Goal: Task Accomplishment & Management: Complete application form

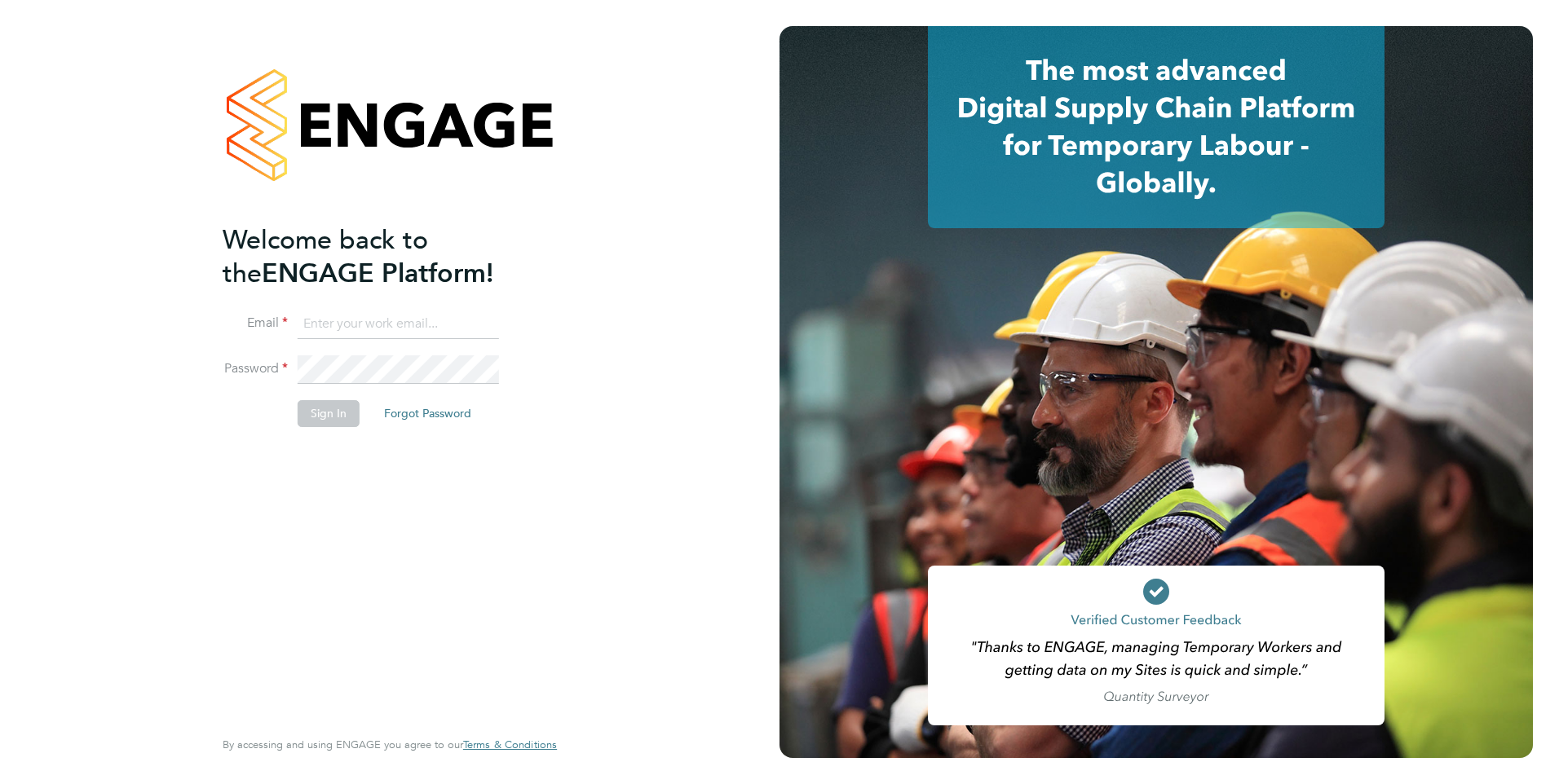
type input "[EMAIL_ADDRESS][DOMAIN_NAME]"
click at [354, 416] on button "Sign In" at bounding box center [328, 412] width 62 height 26
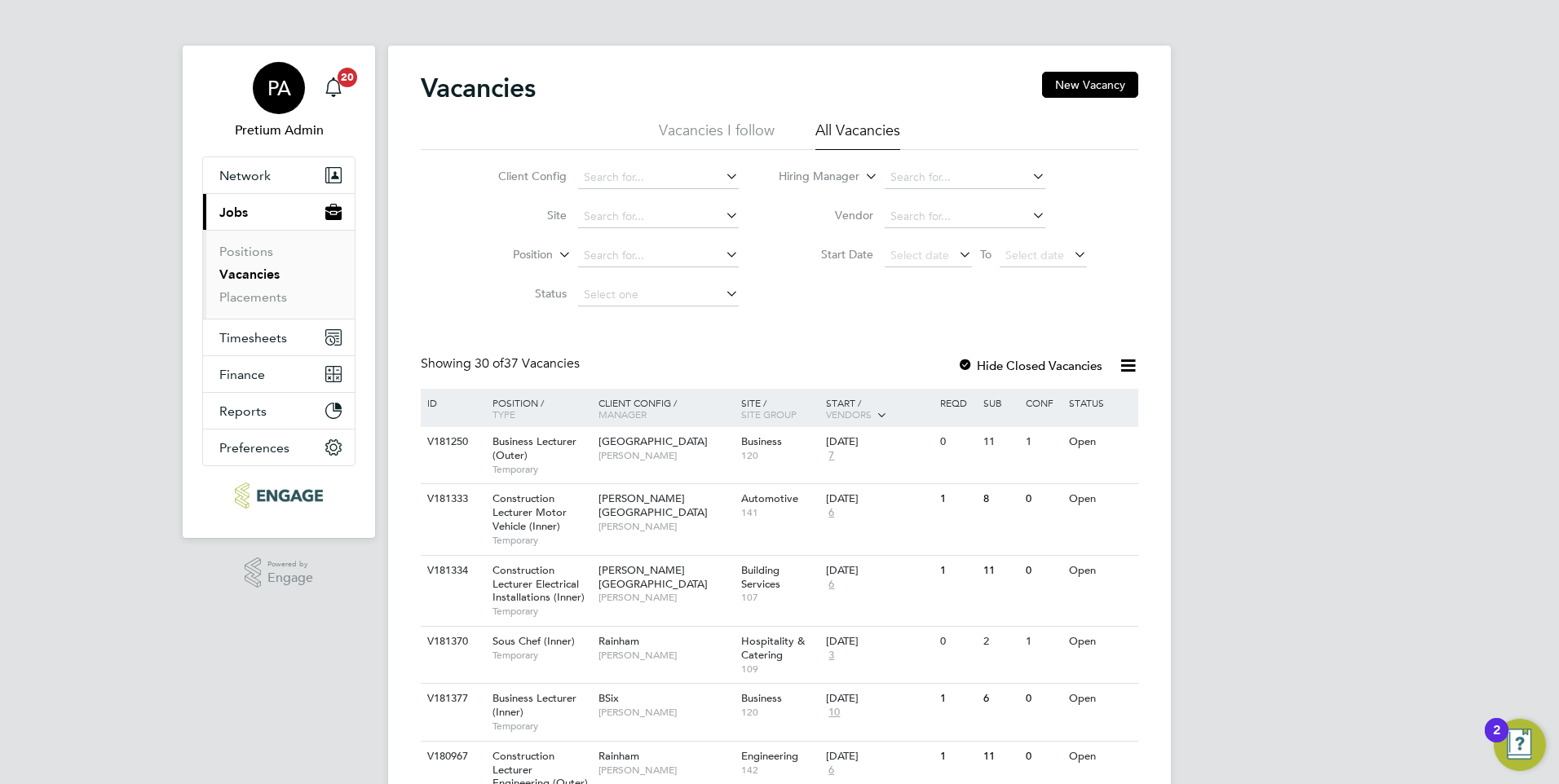
click at [293, 88] on div "PA" at bounding box center [279, 88] width 52 height 52
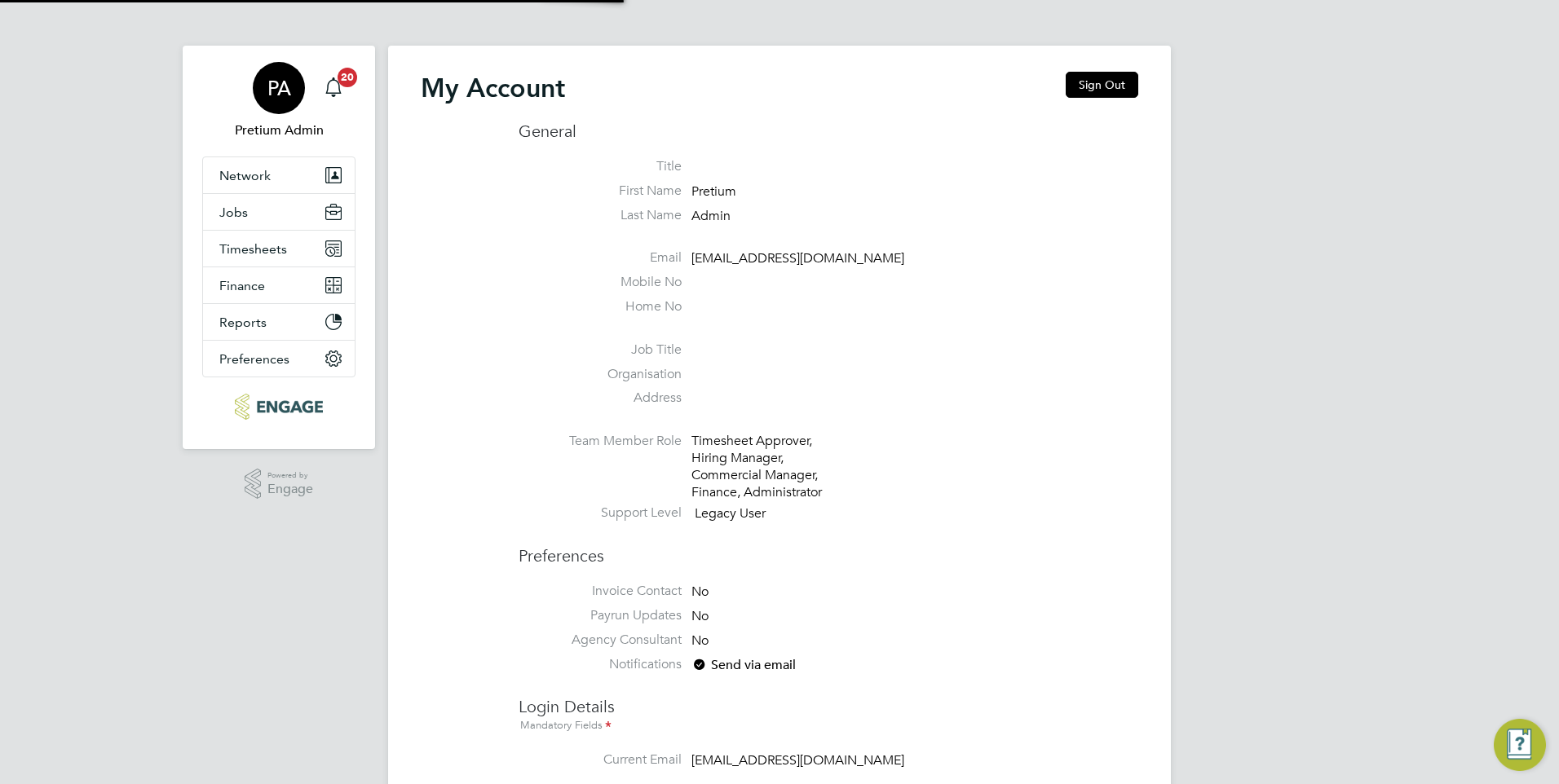
type input "[DOMAIN_NAME][EMAIL_ADDRESS][DOMAIN_NAME]"
click at [1100, 89] on button "Sign Out" at bounding box center [1101, 84] width 73 height 26
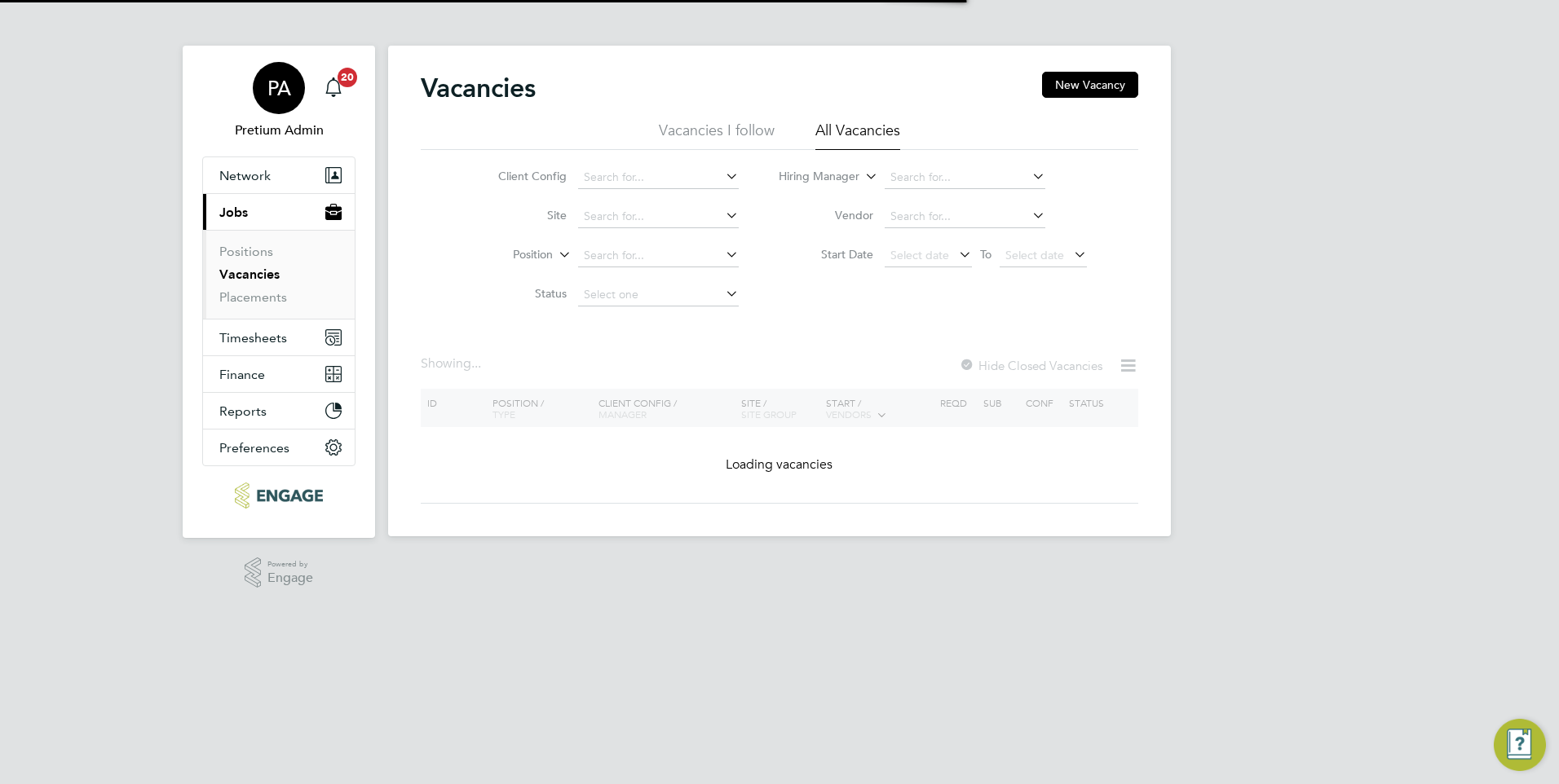
click at [265, 82] on div "PA" at bounding box center [279, 88] width 52 height 52
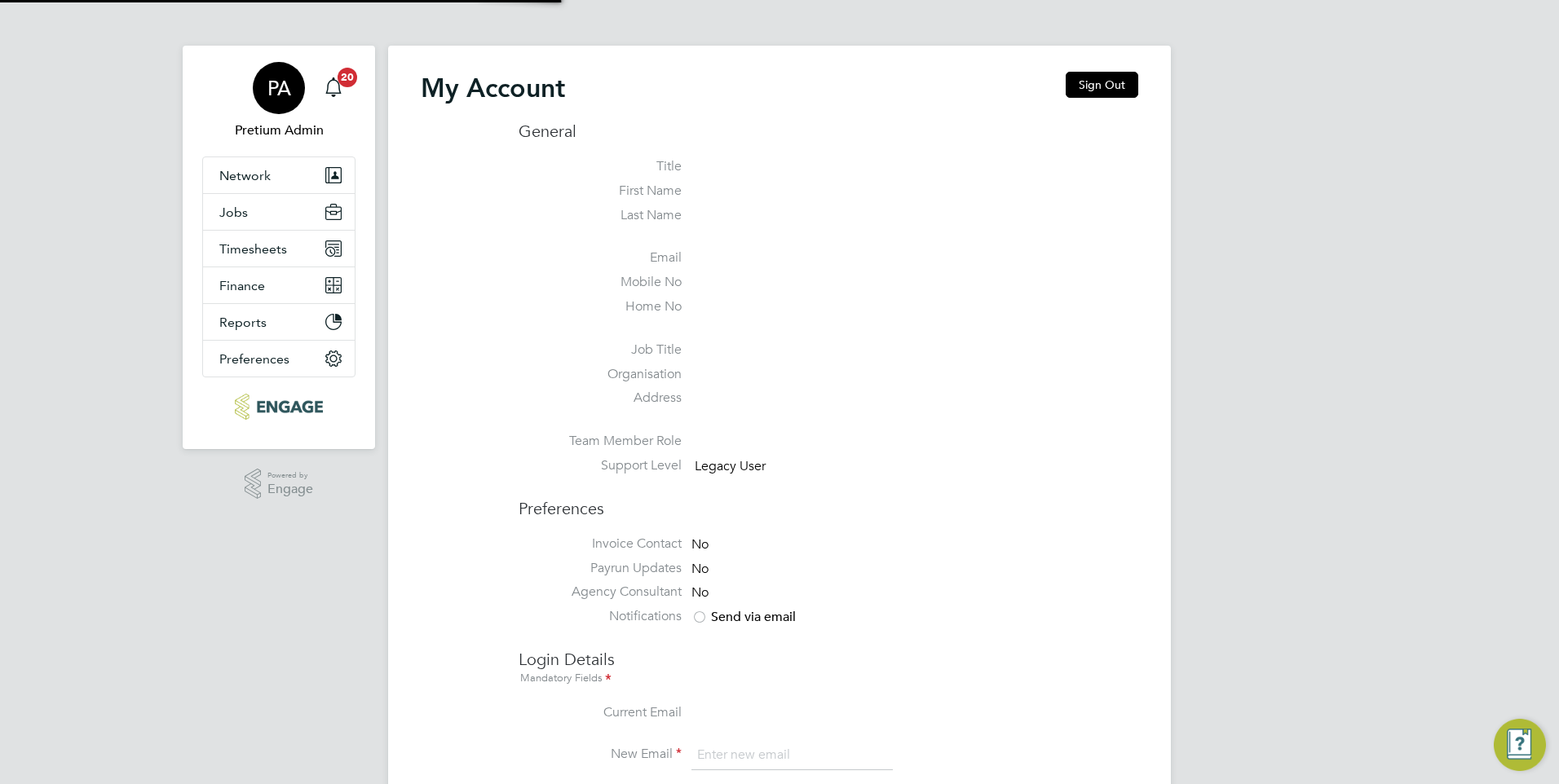
type input "[DOMAIN_NAME][EMAIL_ADDRESS][DOMAIN_NAME]"
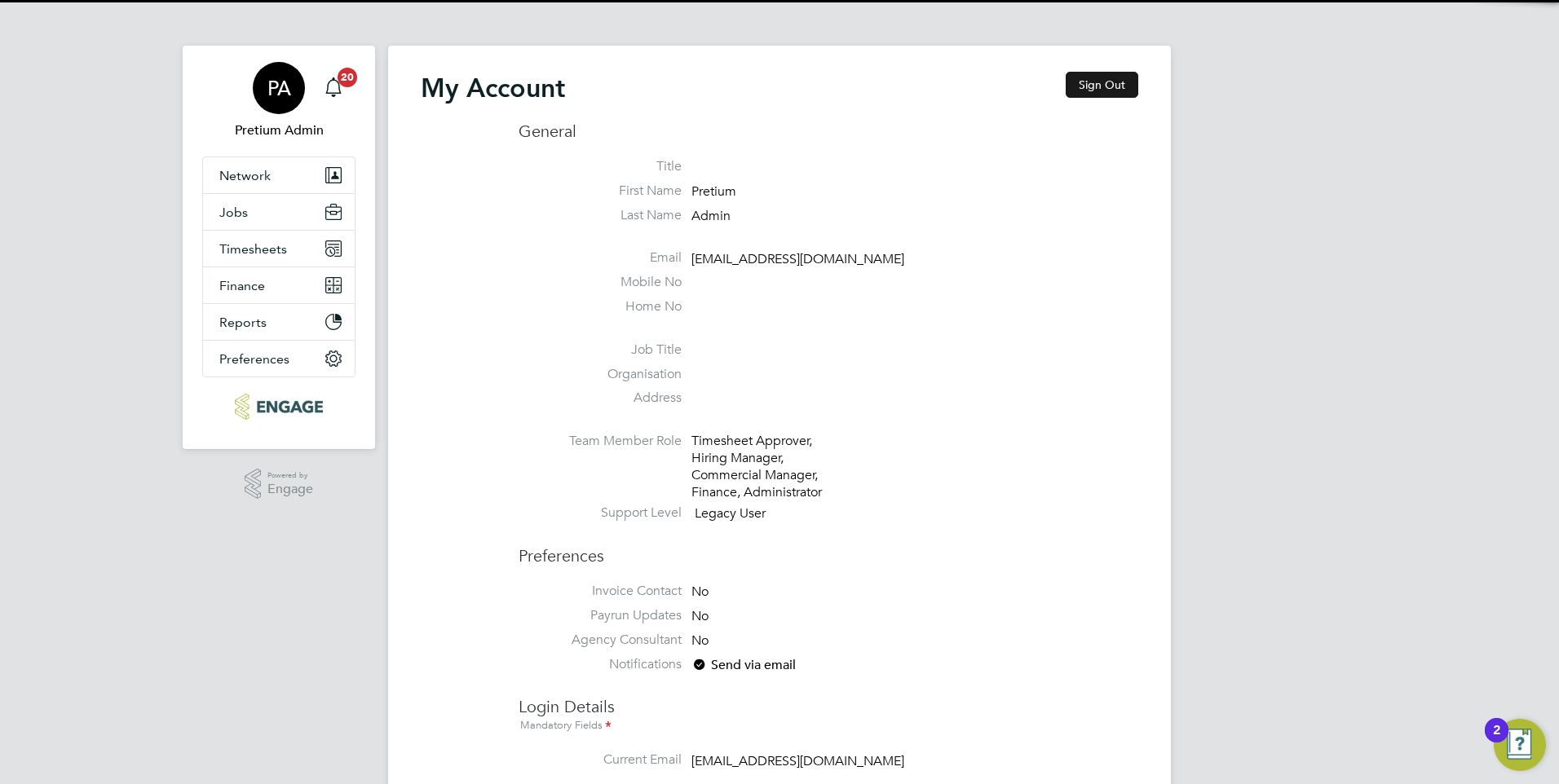
click at [1104, 88] on button "Sign Out" at bounding box center [1101, 84] width 73 height 26
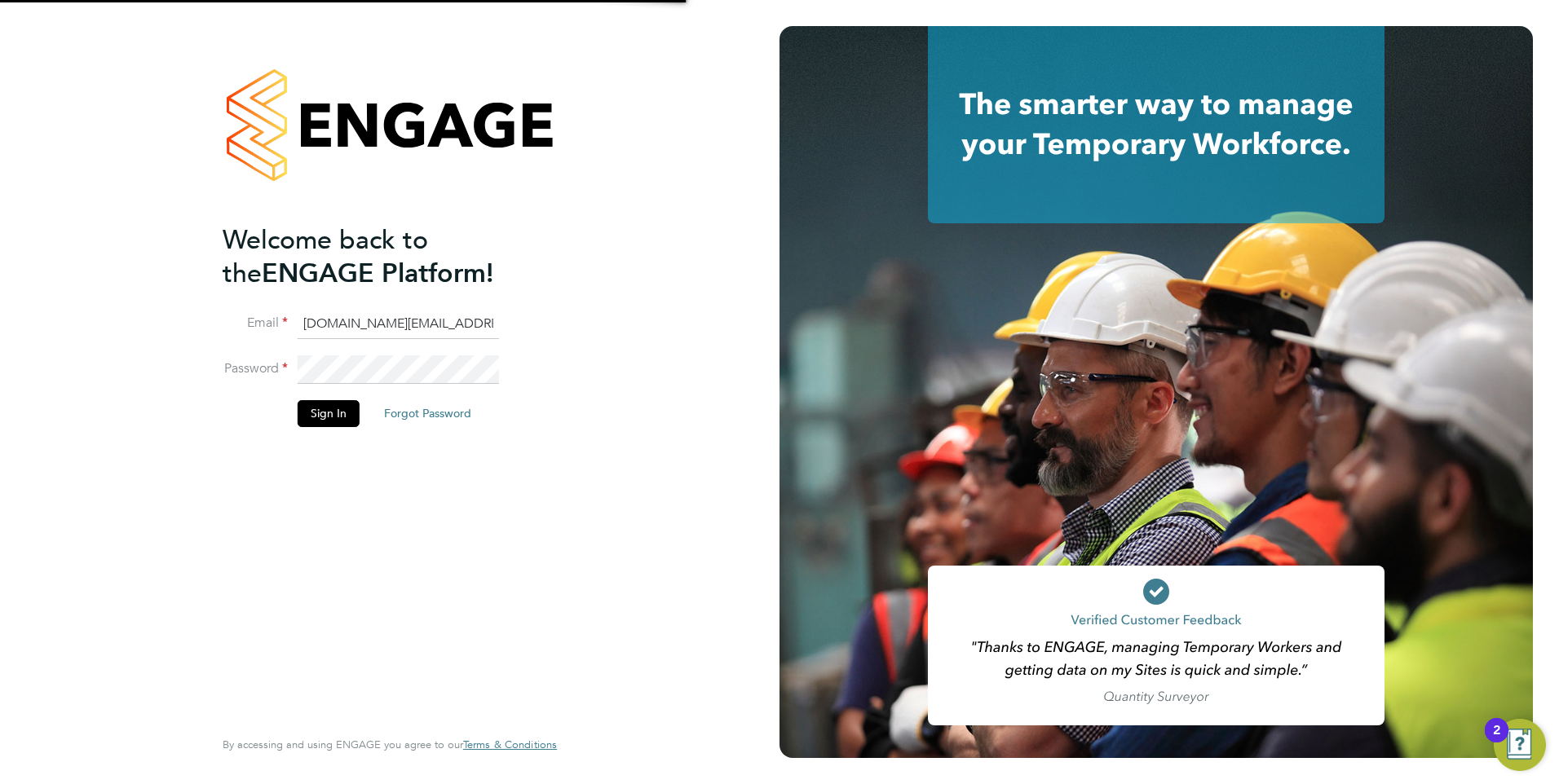
click at [341, 323] on input "[DOMAIN_NAME][EMAIL_ADDRESS][DOMAIN_NAME]" at bounding box center [397, 324] width 201 height 29
click at [306, 425] on button "Sign In" at bounding box center [328, 412] width 62 height 26
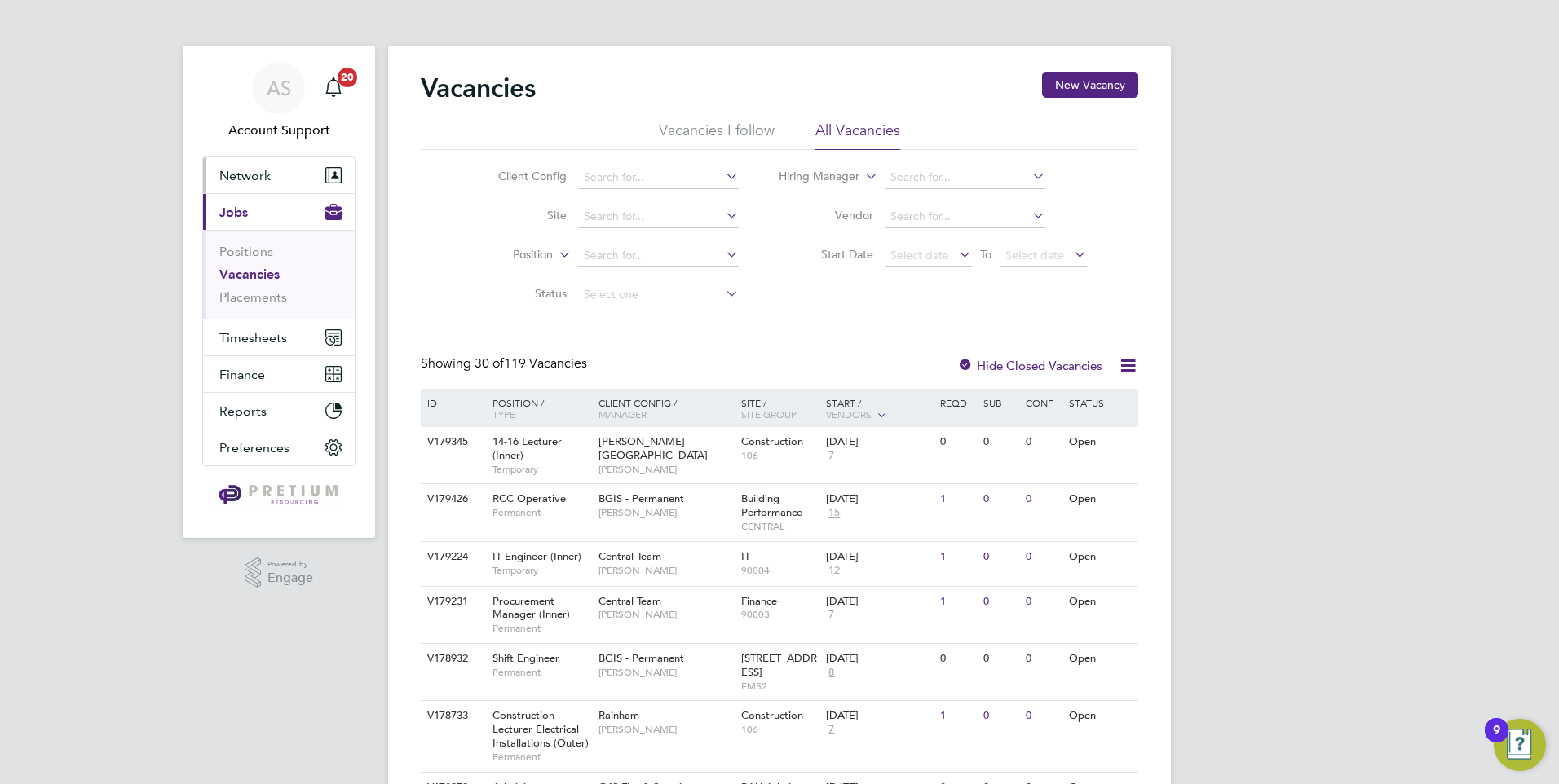
click at [259, 180] on span "Network" at bounding box center [245, 175] width 52 height 16
click at [259, 171] on span "Network" at bounding box center [245, 175] width 52 height 16
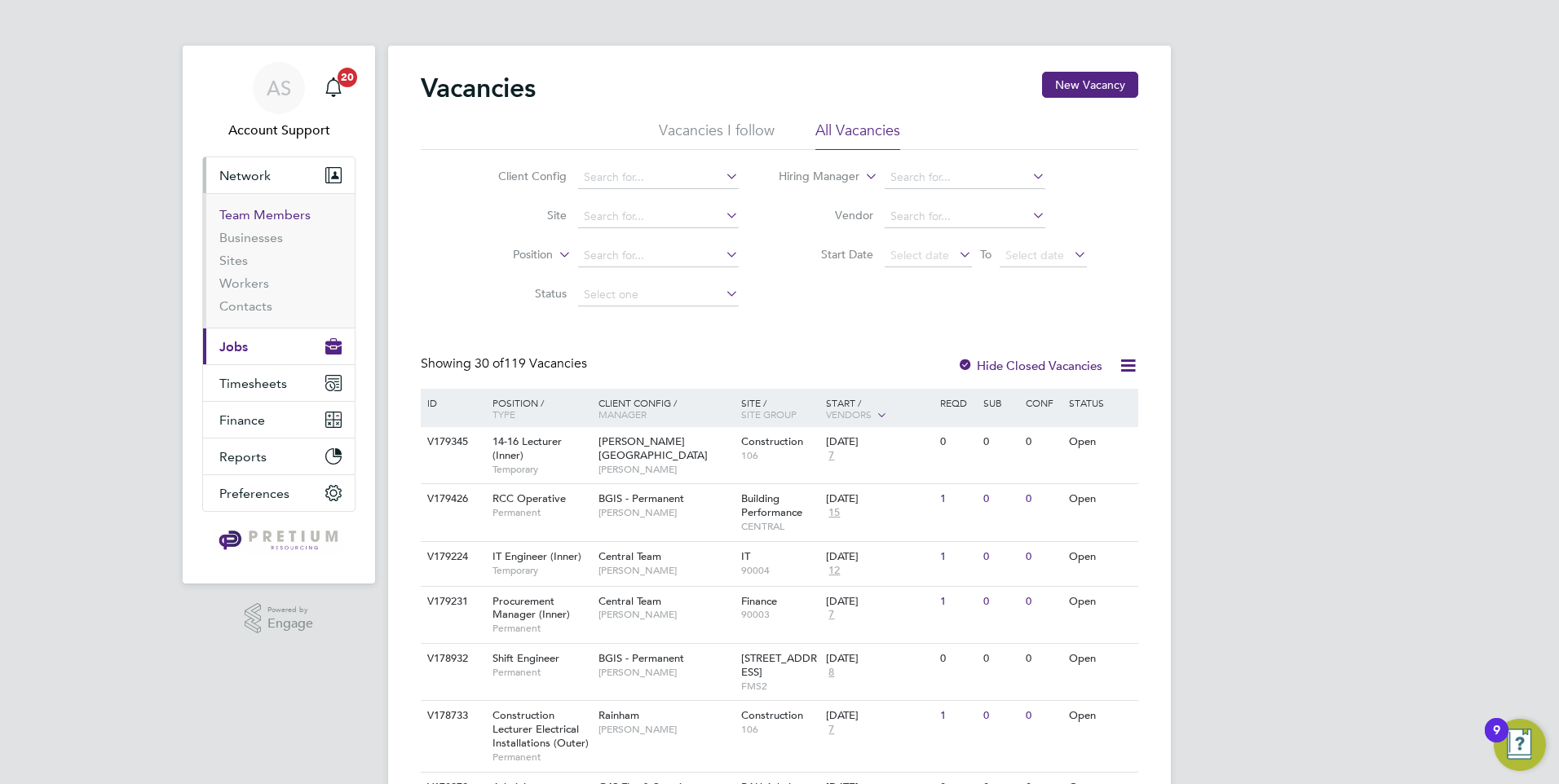
click at [247, 211] on link "Team Members" at bounding box center [265, 215] width 91 height 16
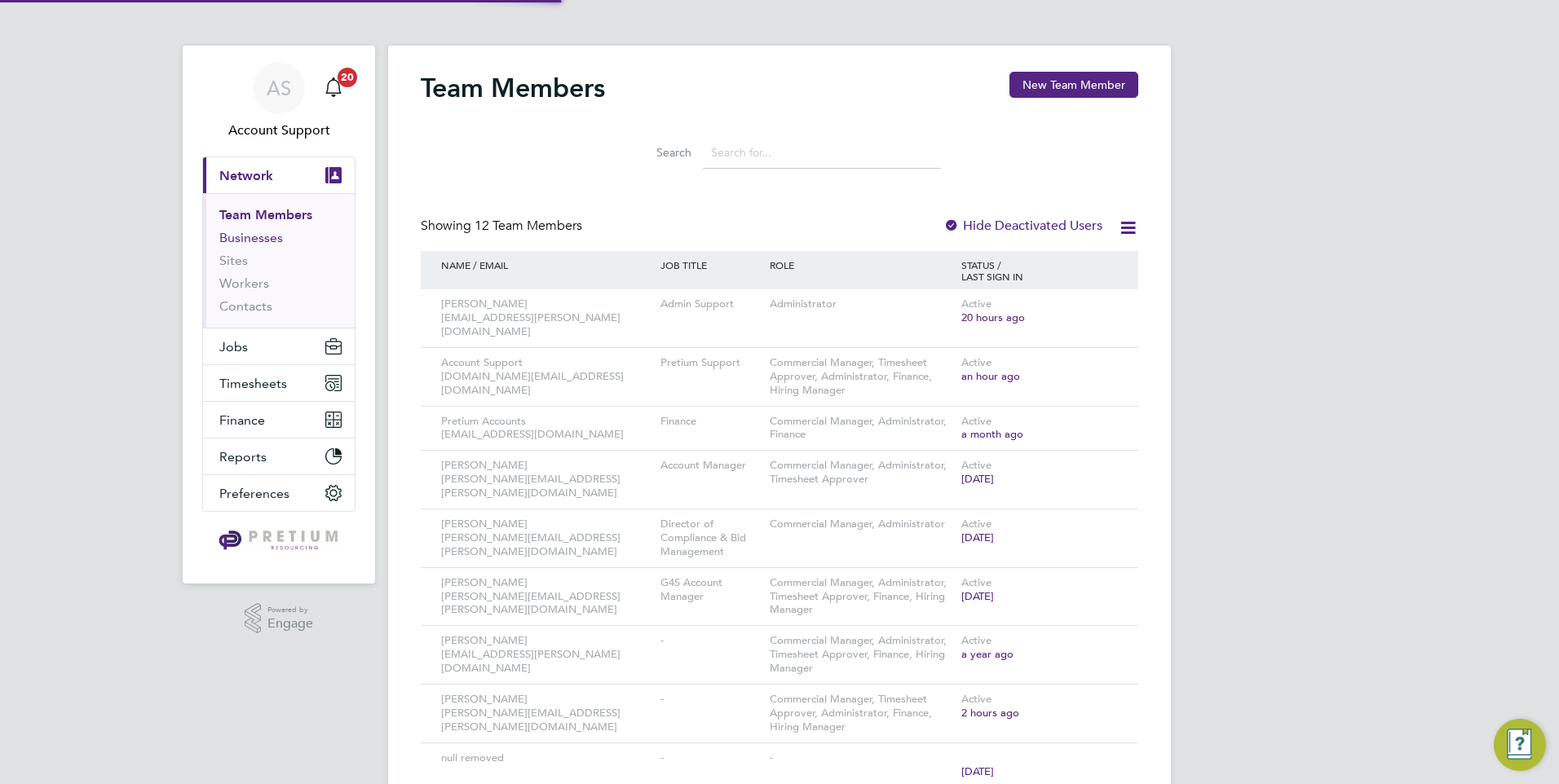
click at [242, 244] on link "Businesses" at bounding box center [251, 237] width 63 height 16
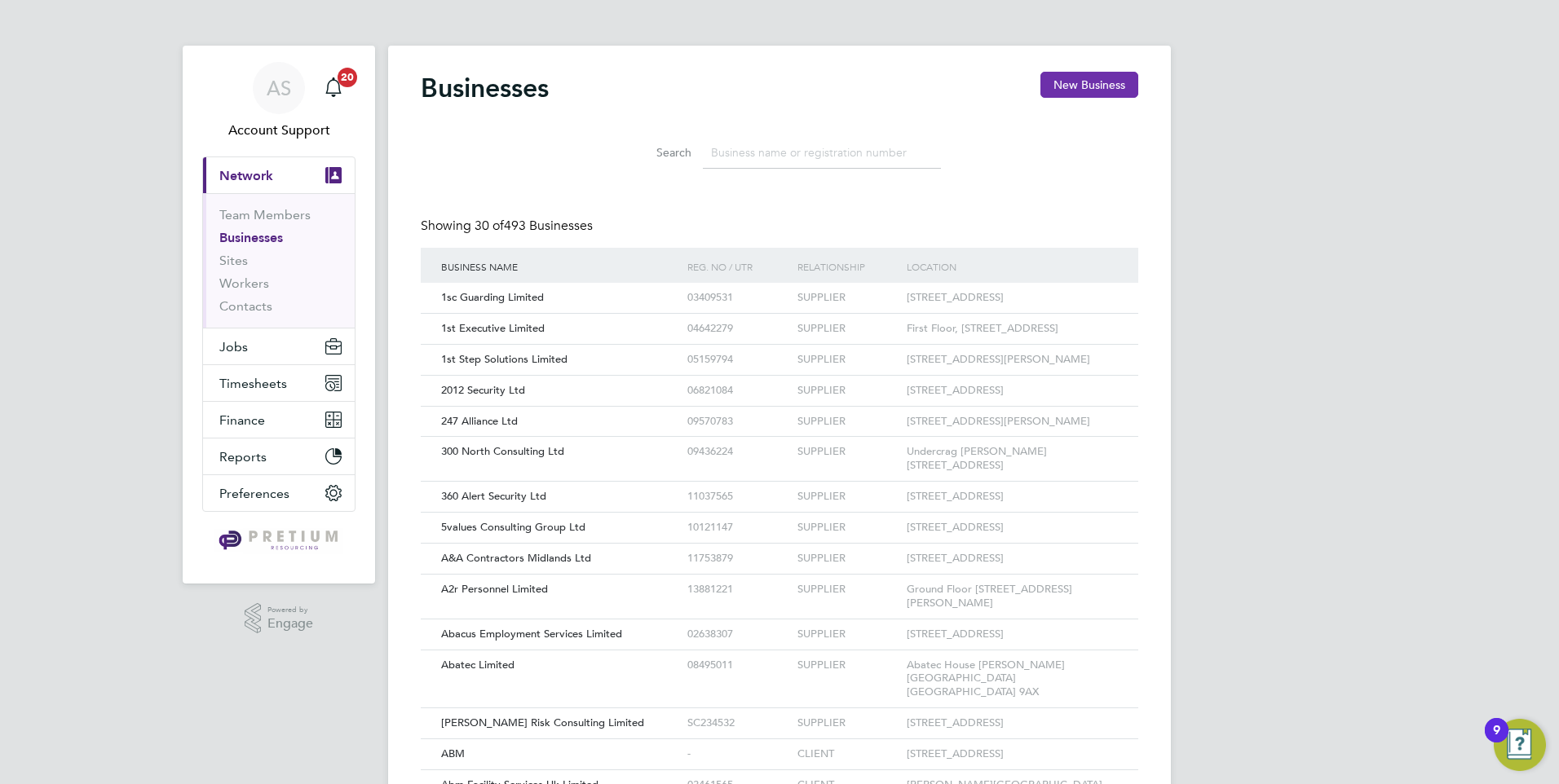
click at [1083, 87] on button "New Business" at bounding box center [1089, 84] width 98 height 26
type input "[GEOGRAPHIC_DATA]"
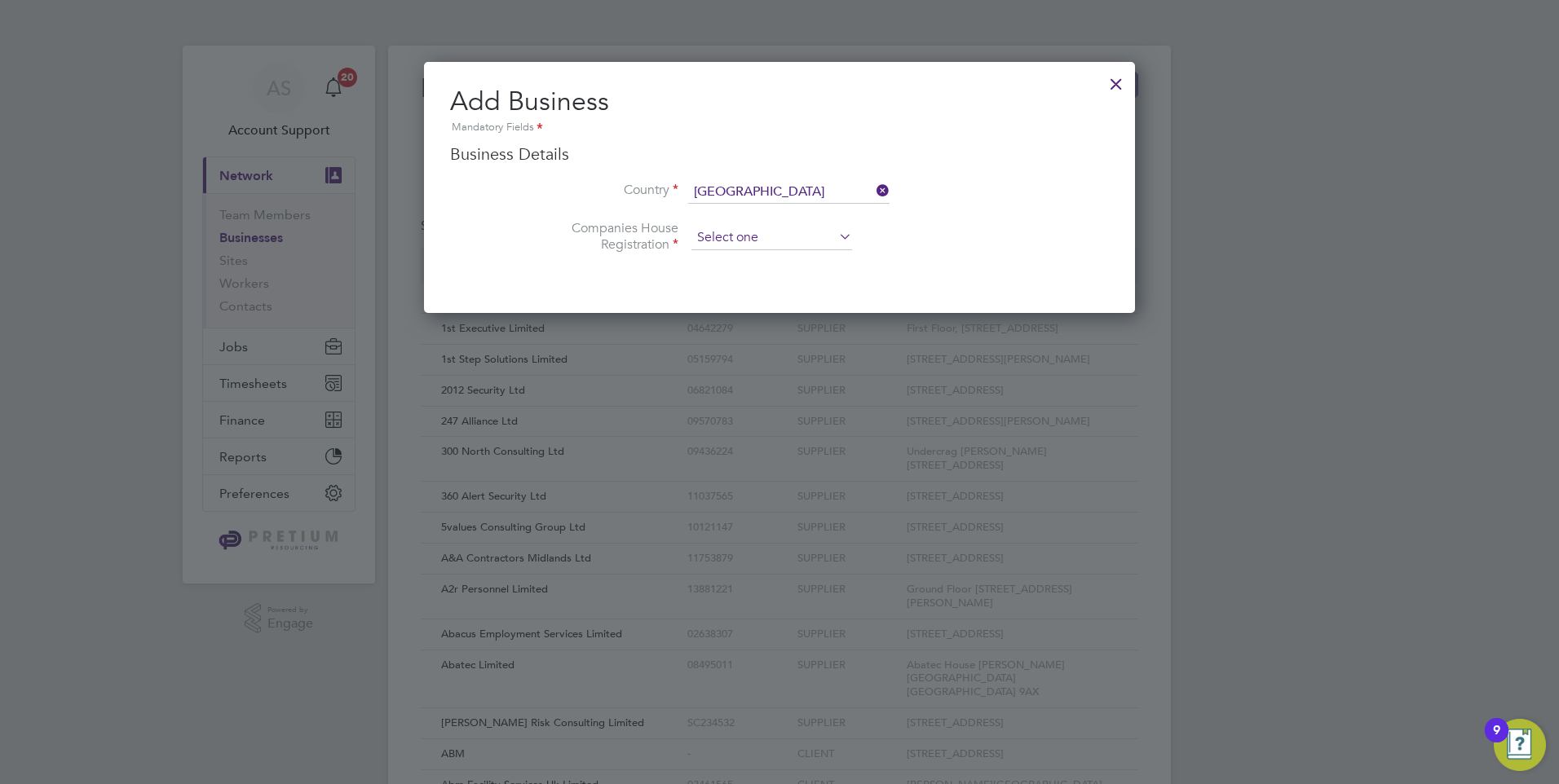
click at [726, 230] on input at bounding box center [772, 237] width 160 height 24
click at [721, 260] on li "Registered" at bounding box center [772, 260] width 162 height 21
type input "Registered"
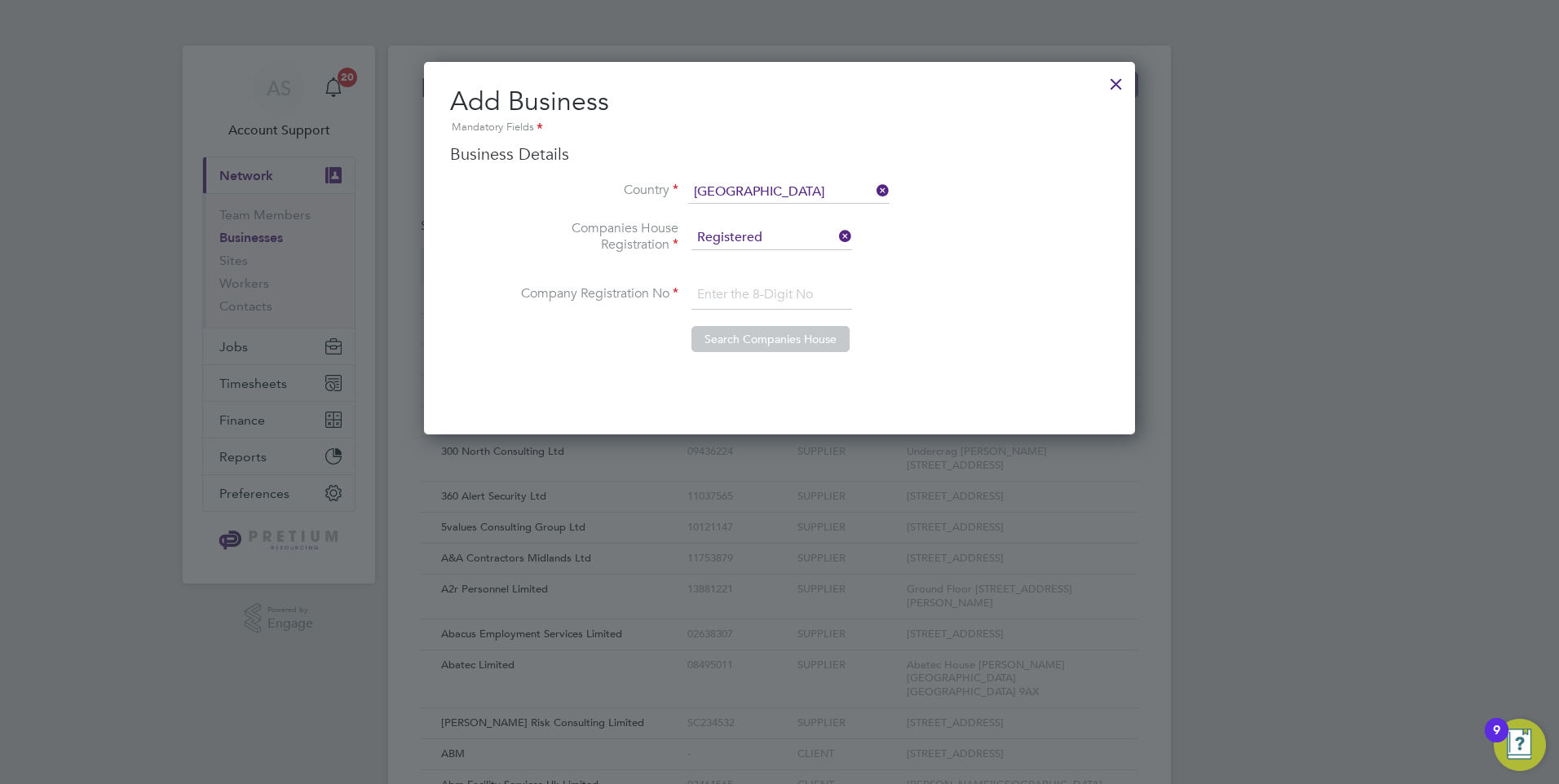
click at [742, 296] on input at bounding box center [772, 295] width 160 height 29
click at [639, 314] on li "Company Registration No" at bounding box center [812, 303] width 594 height 46
click at [810, 295] on input at bounding box center [772, 295] width 160 height 29
paste input "09274062"
type input "09274062"
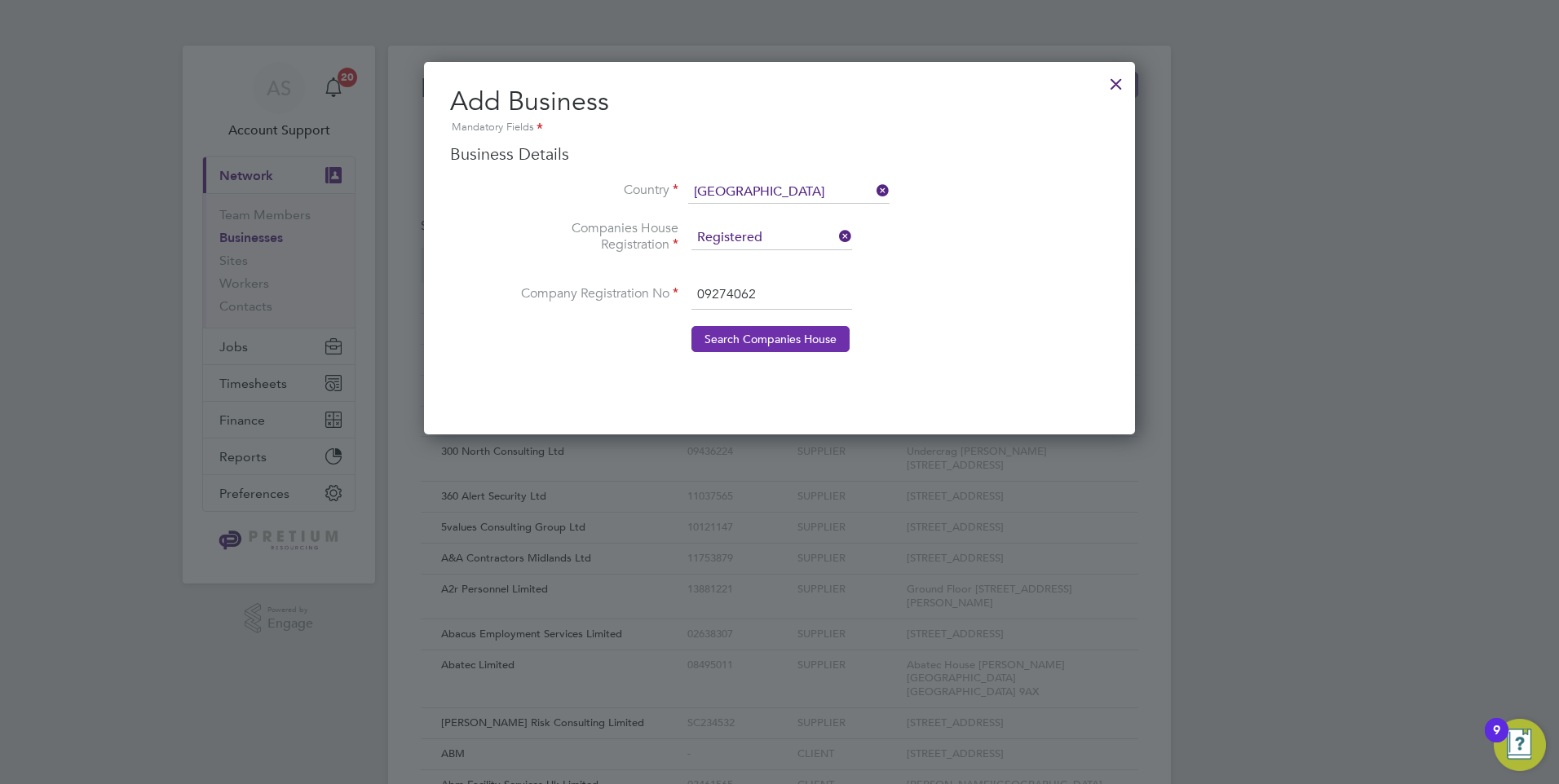
click at [747, 337] on button "Search Companies House" at bounding box center [770, 339] width 158 height 26
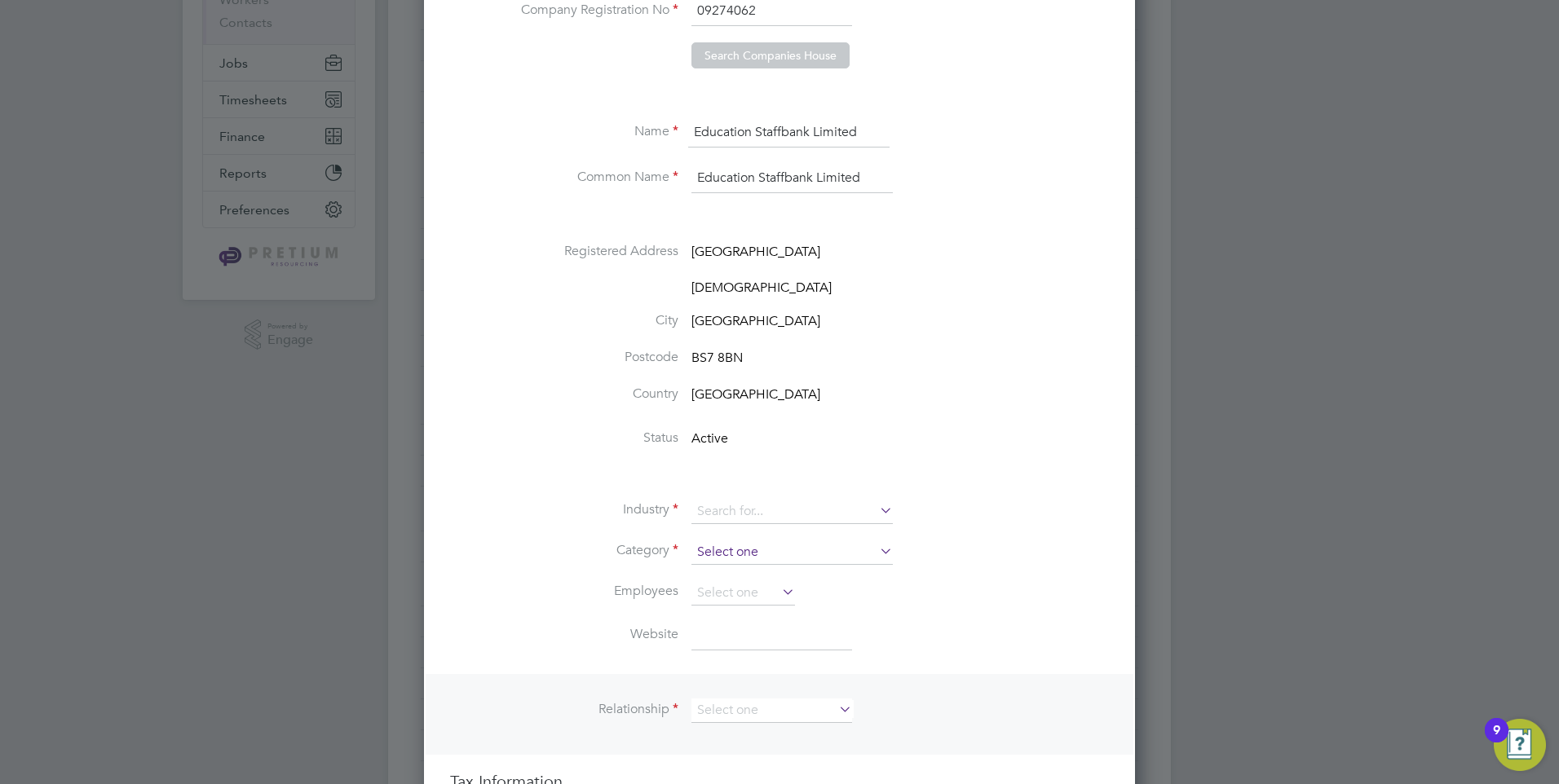
scroll to position [407, 0]
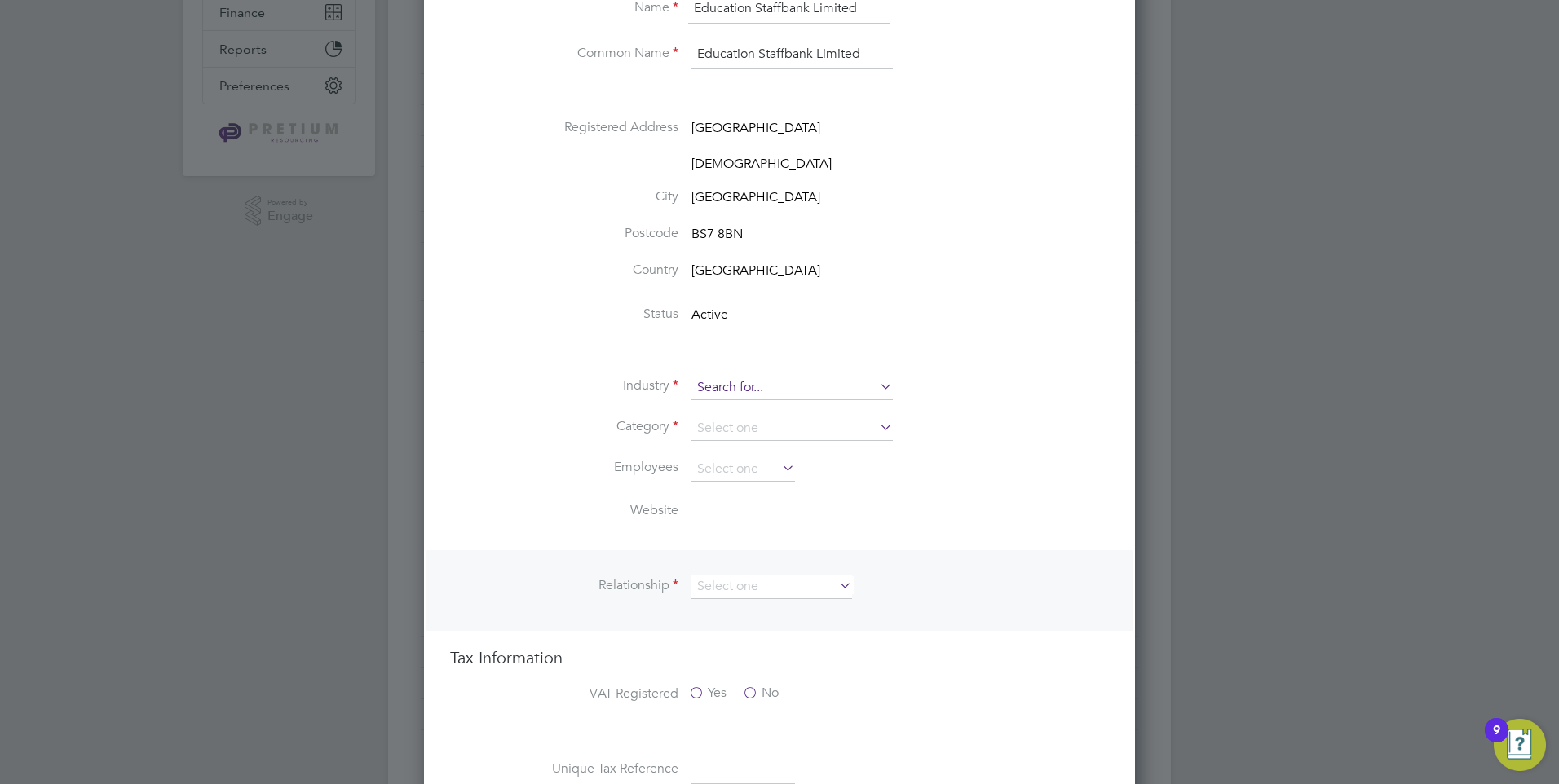
click at [751, 392] on input at bounding box center [792, 387] width 201 height 24
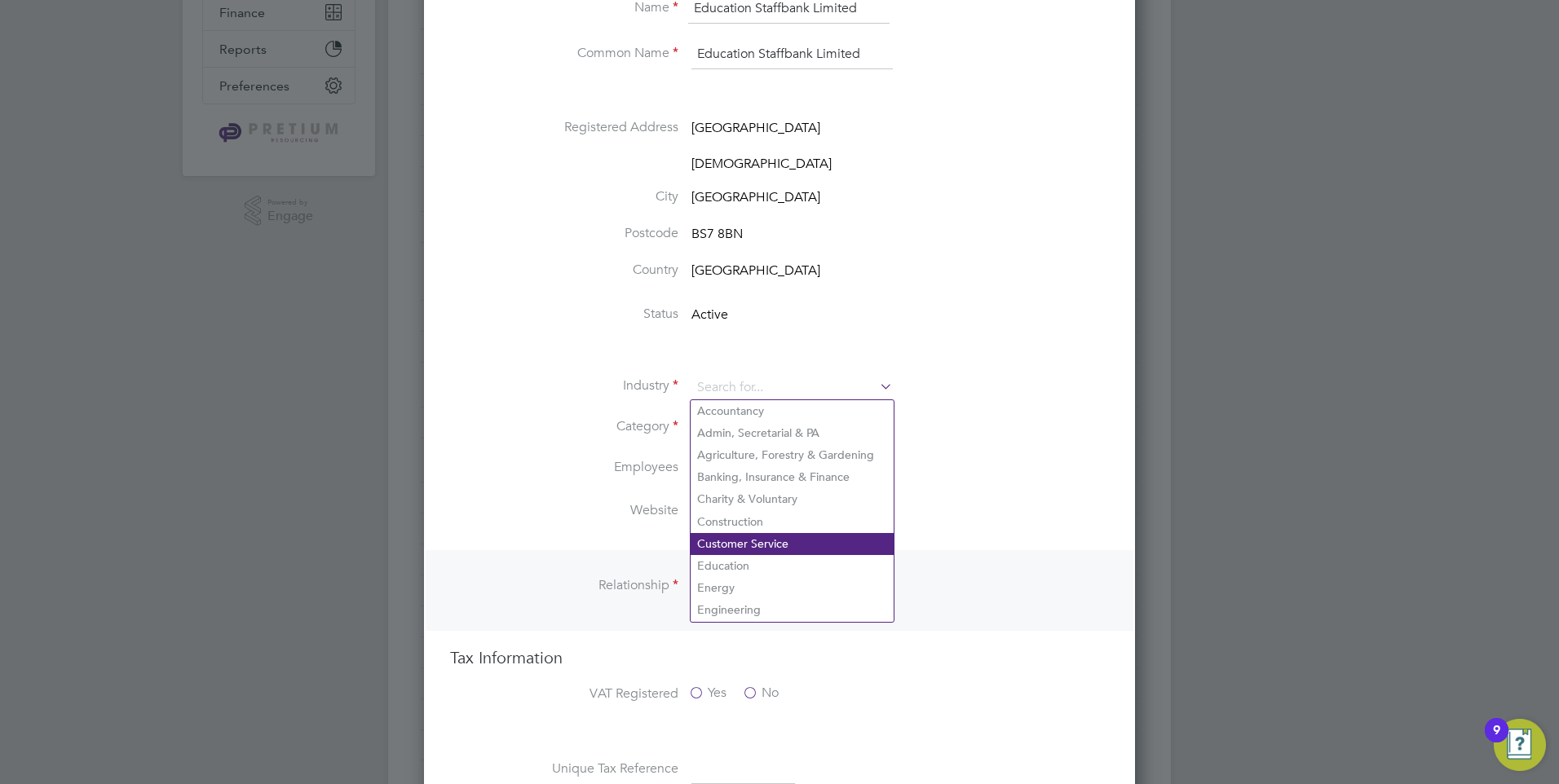
click at [731, 534] on li "Customer Service" at bounding box center [792, 544] width 203 height 22
type input "Customer Service"
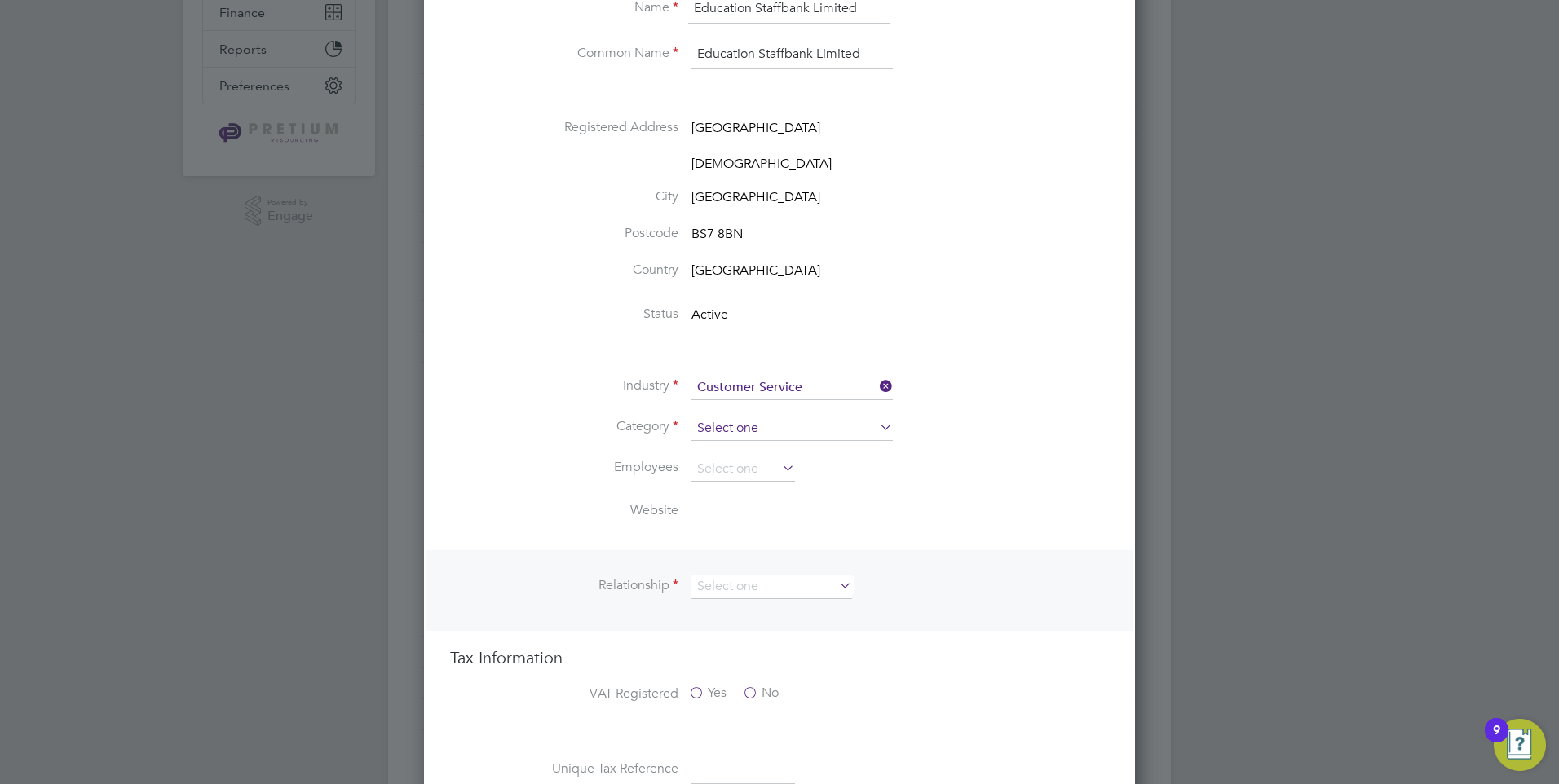
click at [744, 430] on input at bounding box center [792, 428] width 201 height 24
click at [753, 454] on li "Agency" at bounding box center [792, 451] width 203 height 21
click at [996, 472] on li "Employees" at bounding box center [812, 473] width 594 height 41
click at [735, 504] on input at bounding box center [772, 508] width 160 height 29
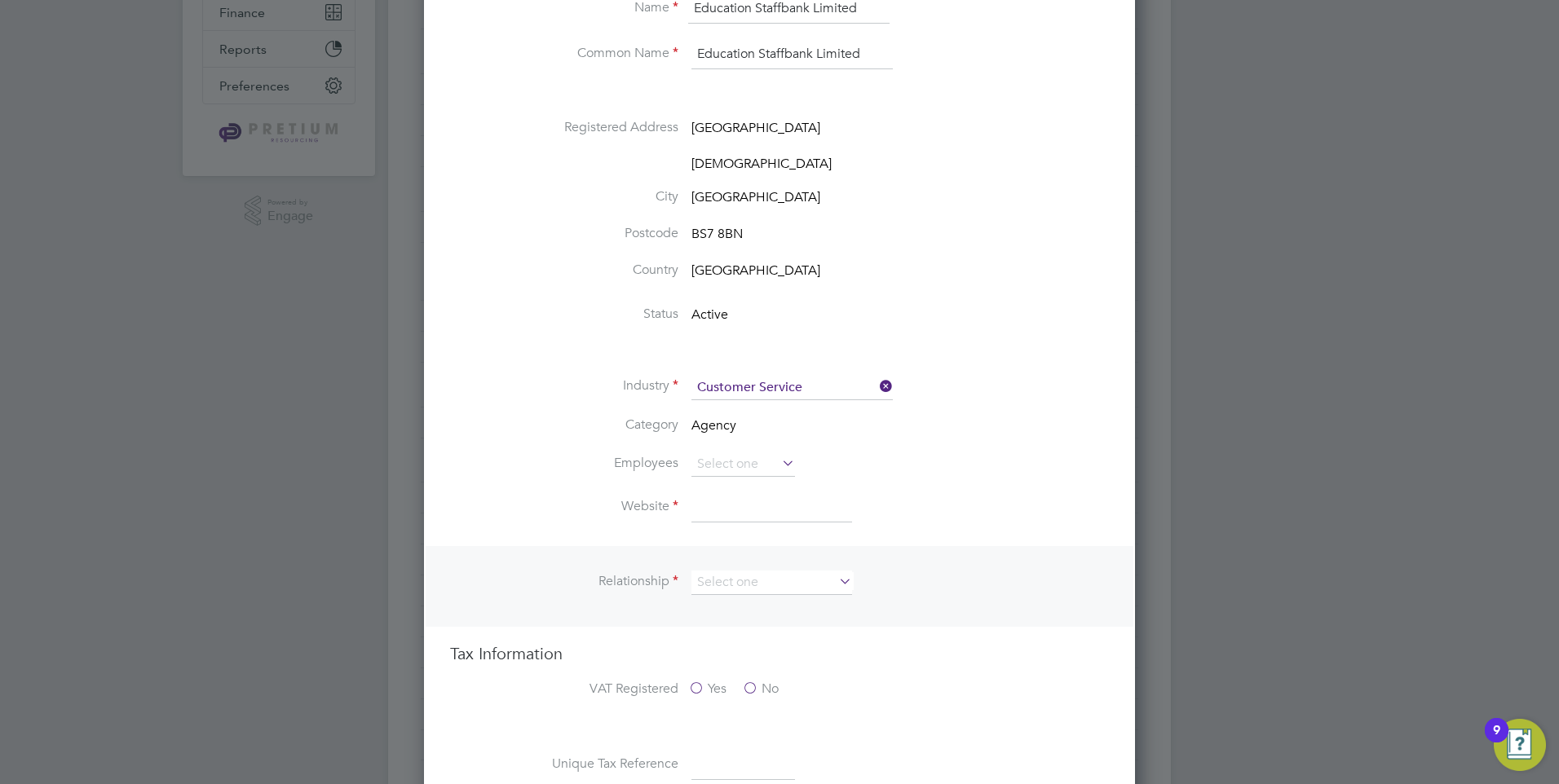
click at [750, 513] on input at bounding box center [772, 508] width 160 height 29
paste input "[DOMAIN_NAME]"
type input "[DOMAIN_NAME]"
click at [1026, 397] on li "Industry Customer Service" at bounding box center [812, 396] width 594 height 41
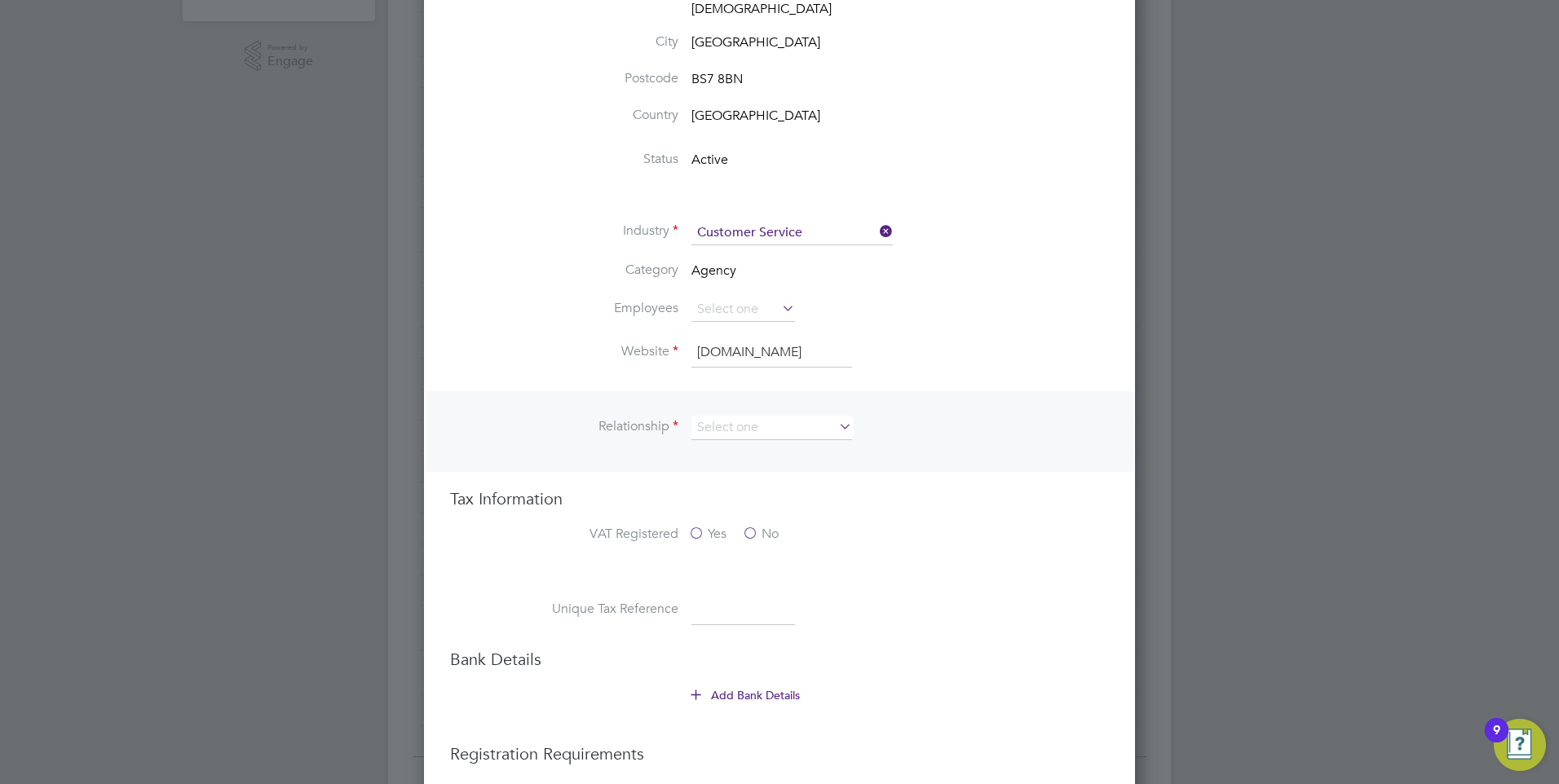
scroll to position [734, 0]
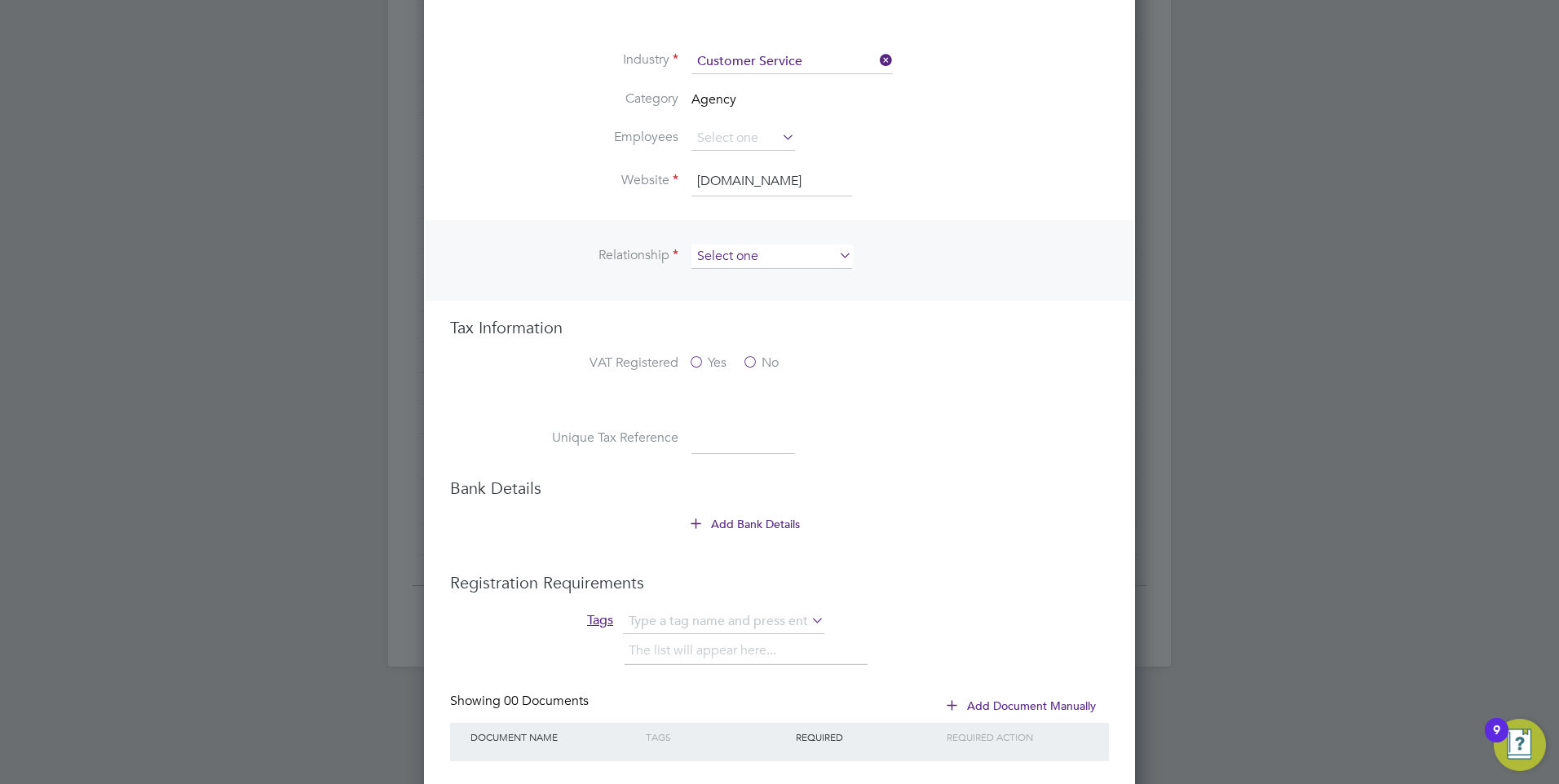
click at [761, 251] on input at bounding box center [772, 256] width 160 height 24
click at [729, 296] on li "Supplier" at bounding box center [772, 301] width 162 height 21
type input "Supplier"
click at [860, 348] on div "Tax Information VAT Registered Yes No Unique Tax Reference" at bounding box center [779, 394] width 659 height 154
click at [701, 362] on label "Yes" at bounding box center [707, 363] width 38 height 18
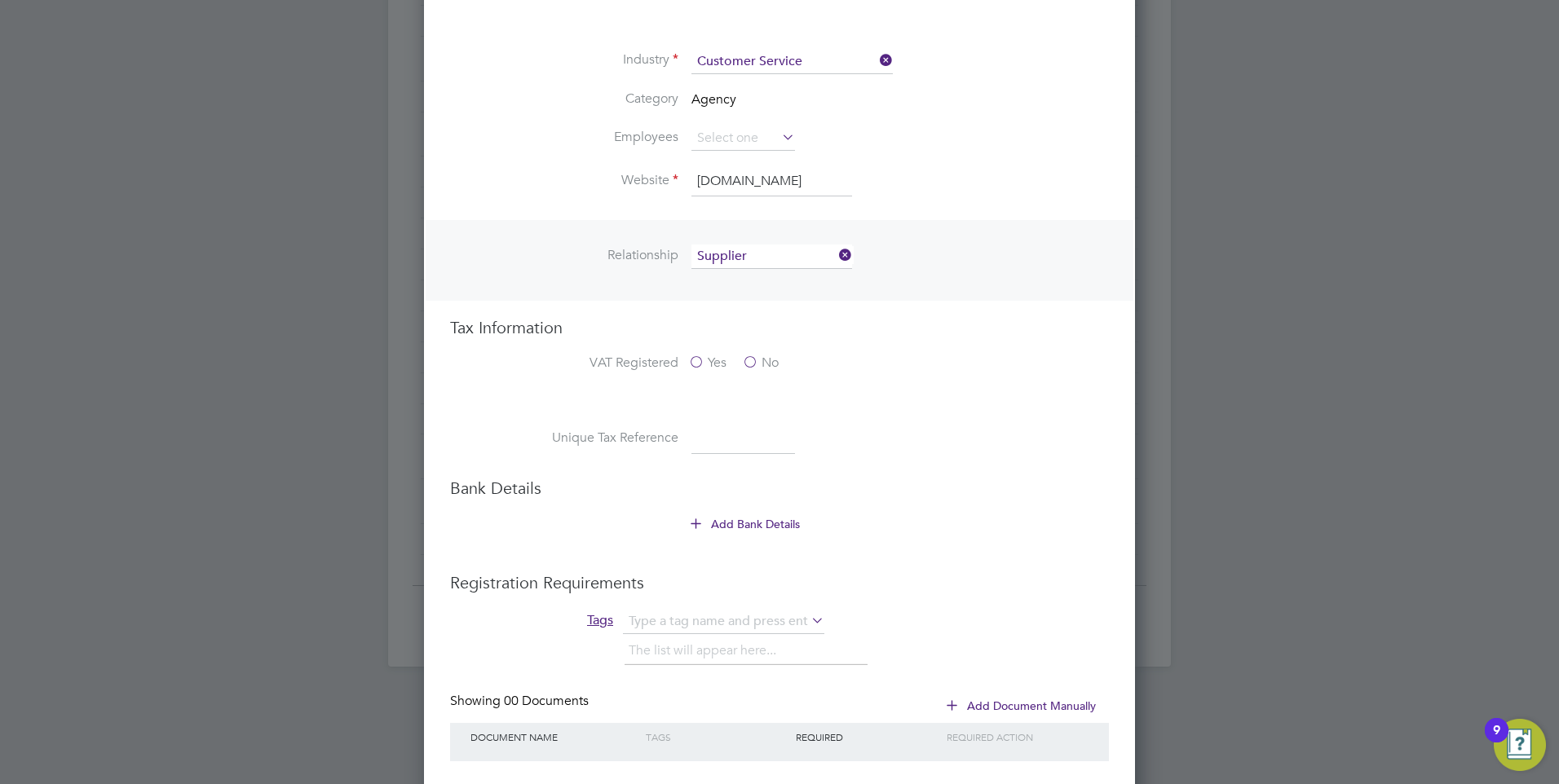
click at [0, 0] on input "Yes" at bounding box center [0, 0] width 0 height 0
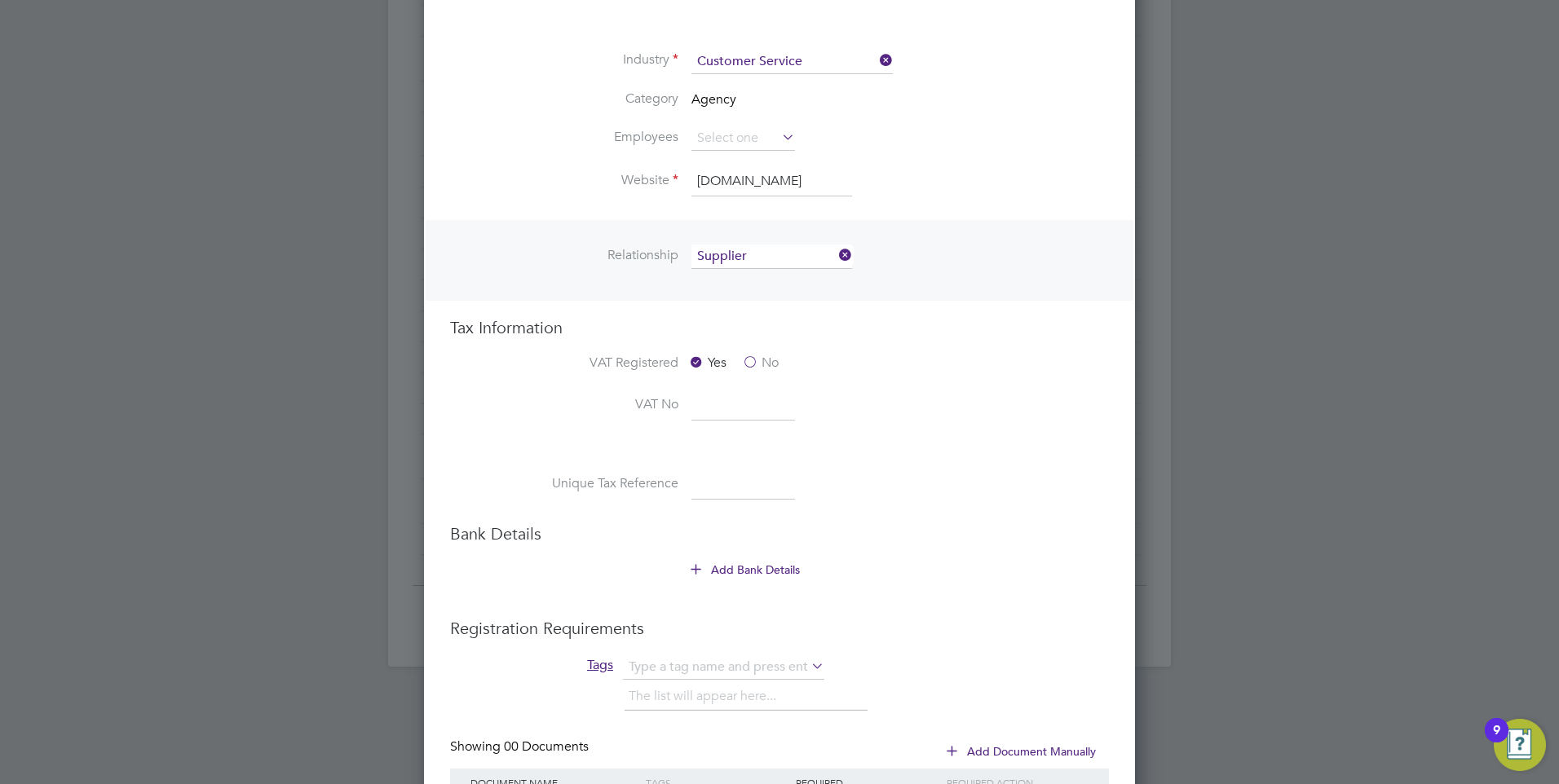
scroll to position [2446, 711]
click at [728, 412] on input at bounding box center [743, 406] width 104 height 29
paste input "204004479"
type input "204004479"
click at [910, 375] on div "Yes No" at bounding box center [810, 365] width 245 height 20
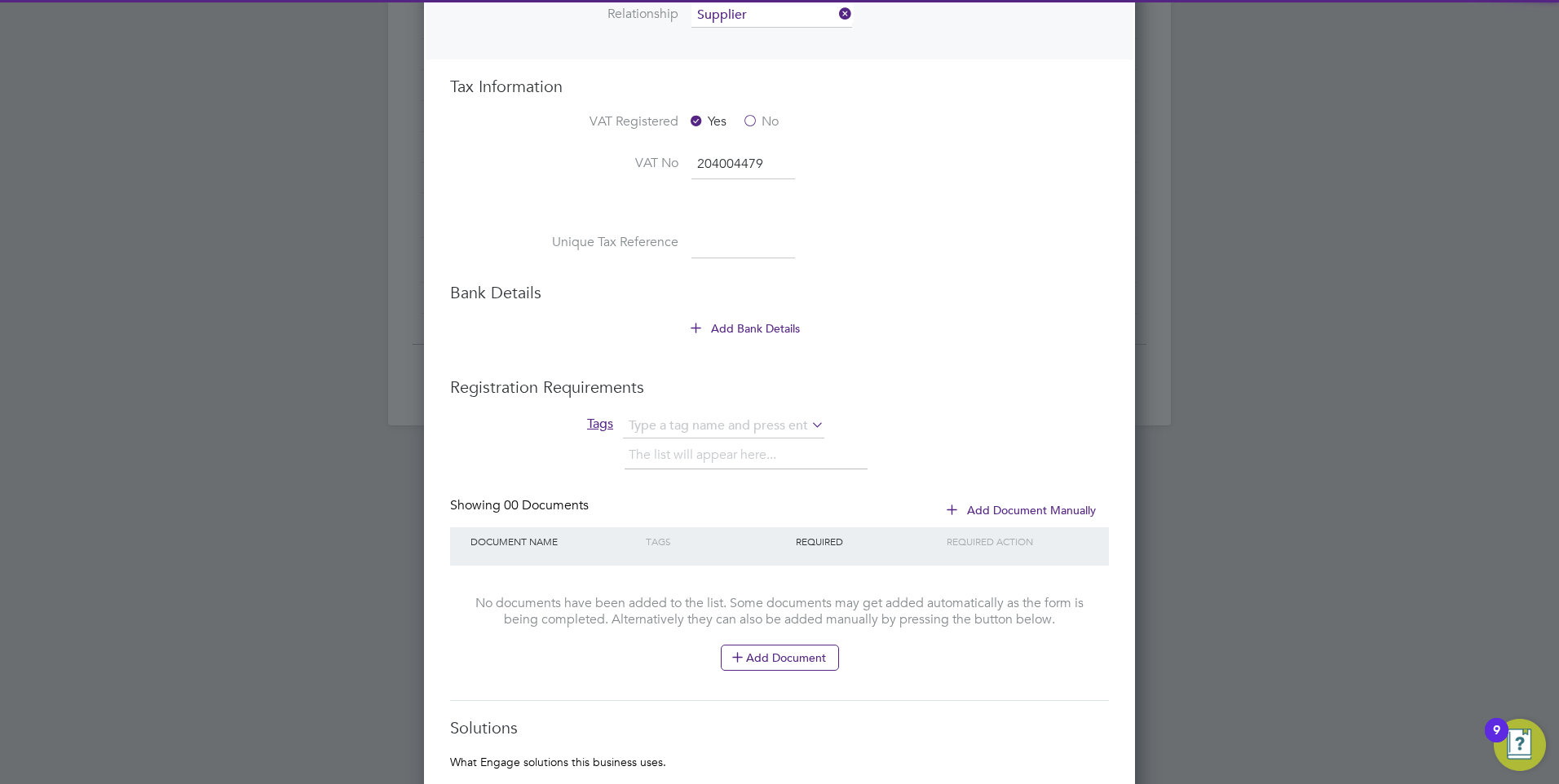
scroll to position [979, 0]
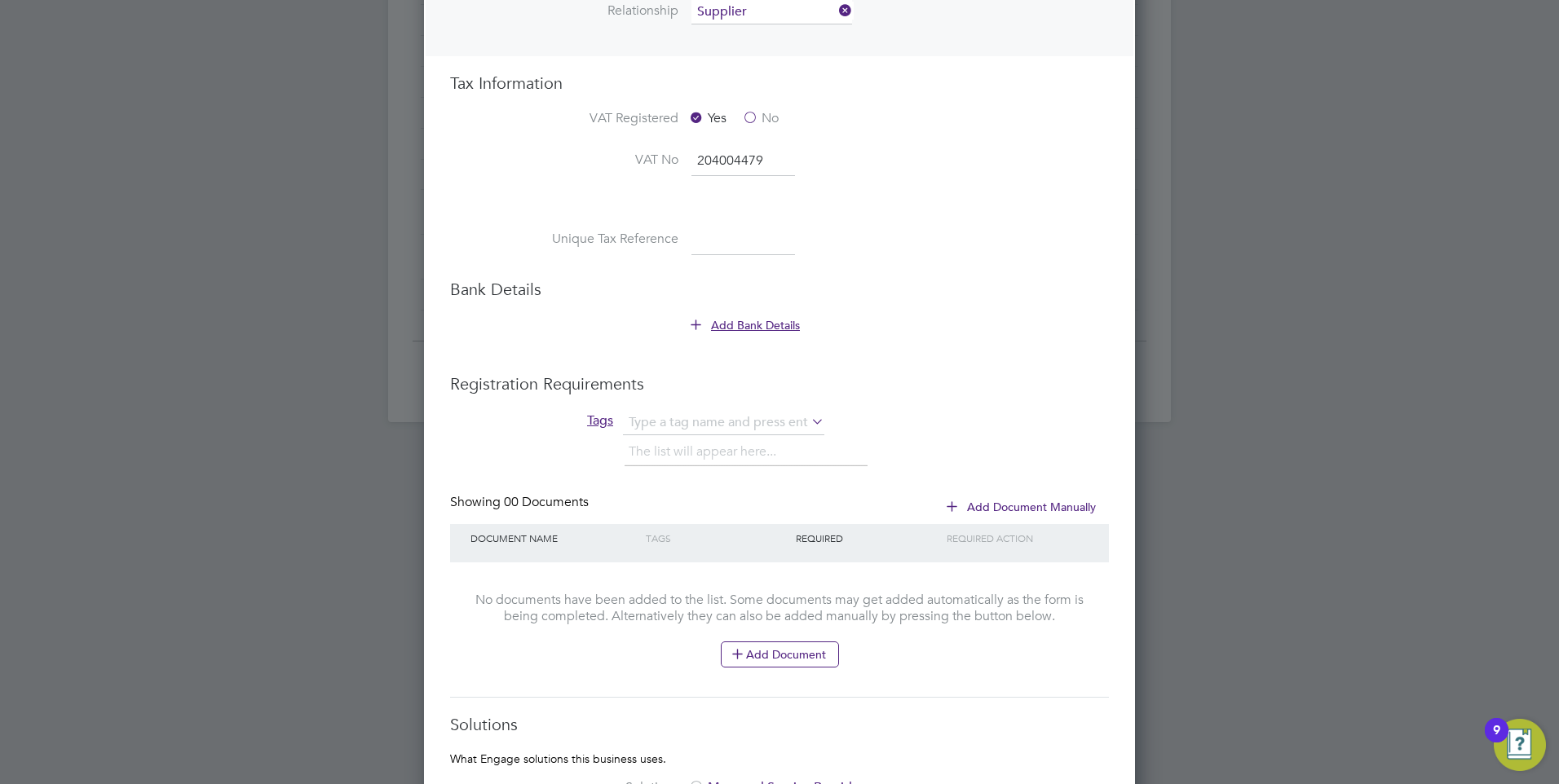
click at [726, 326] on button "Add Bank Details" at bounding box center [746, 326] width 109 height 17
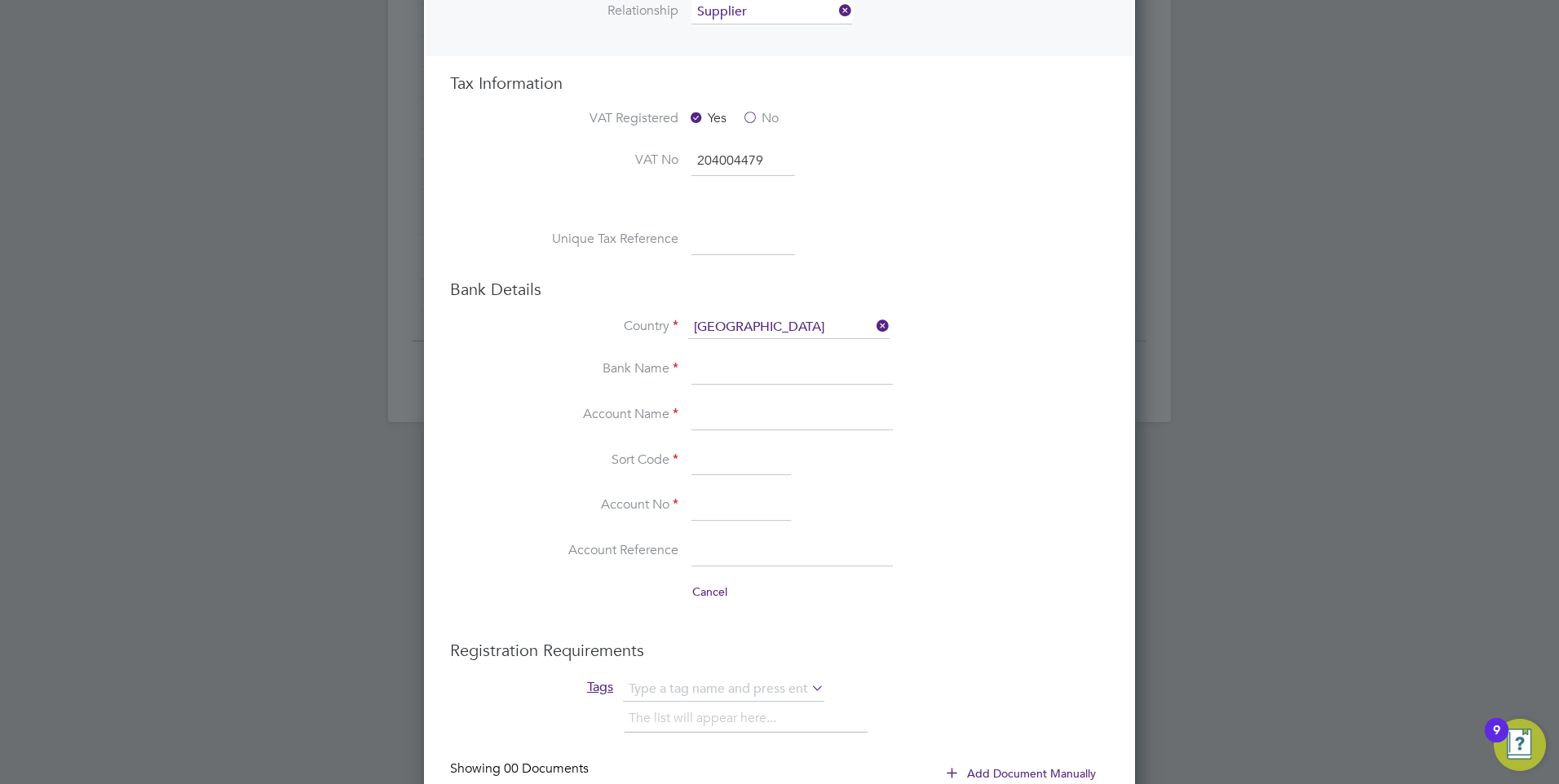
click at [745, 373] on input at bounding box center [792, 370] width 201 height 29
paste input "HSBC"
type input "HSBC"
click at [765, 423] on input at bounding box center [792, 415] width 201 height 29
click at [702, 453] on input at bounding box center [741, 461] width 99 height 29
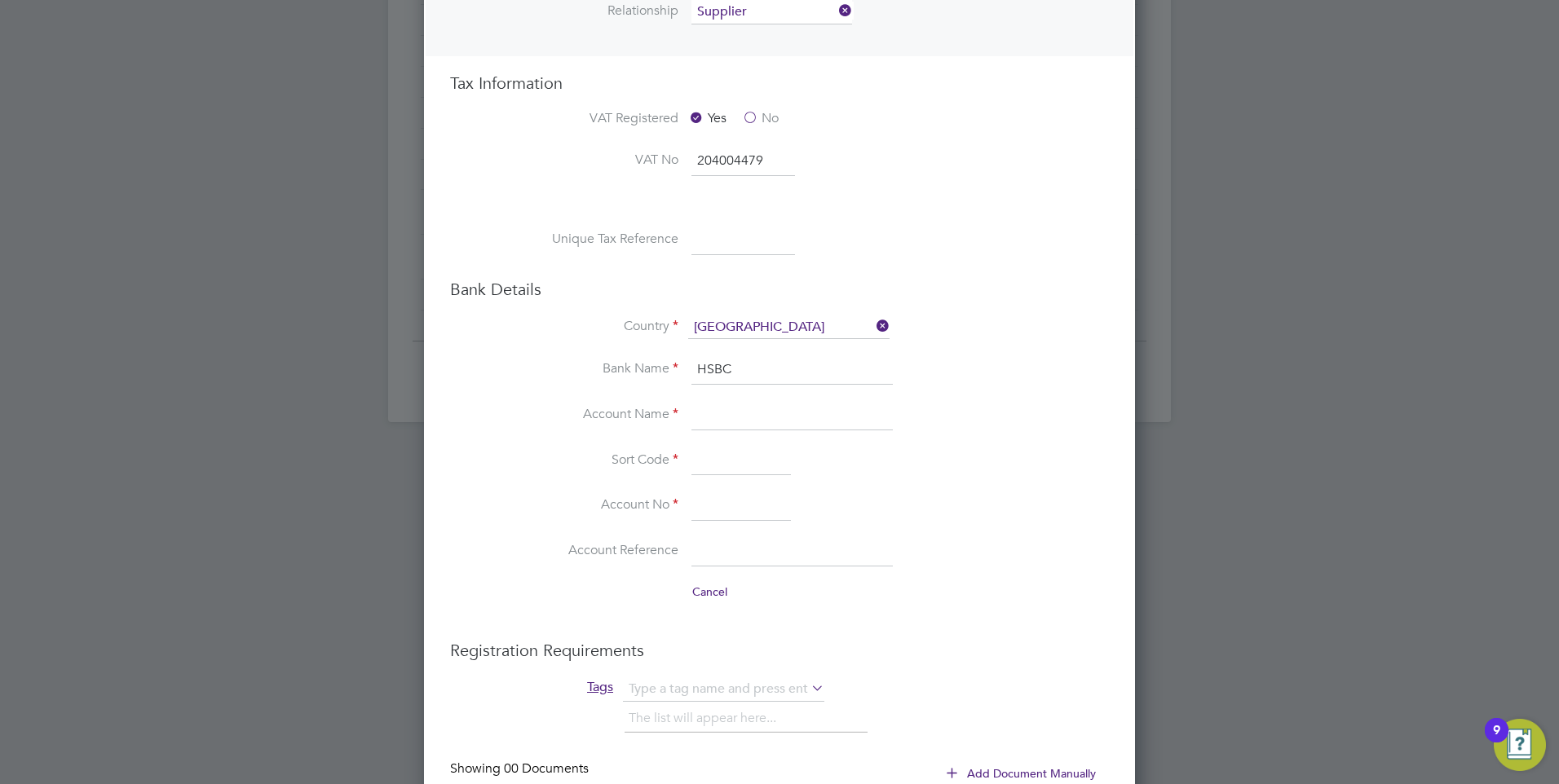
paste input "40-61-35"
type input "40-61-35"
click at [732, 424] on input at bounding box center [792, 415] width 201 height 29
paste input "03010450"
type input "03010450"
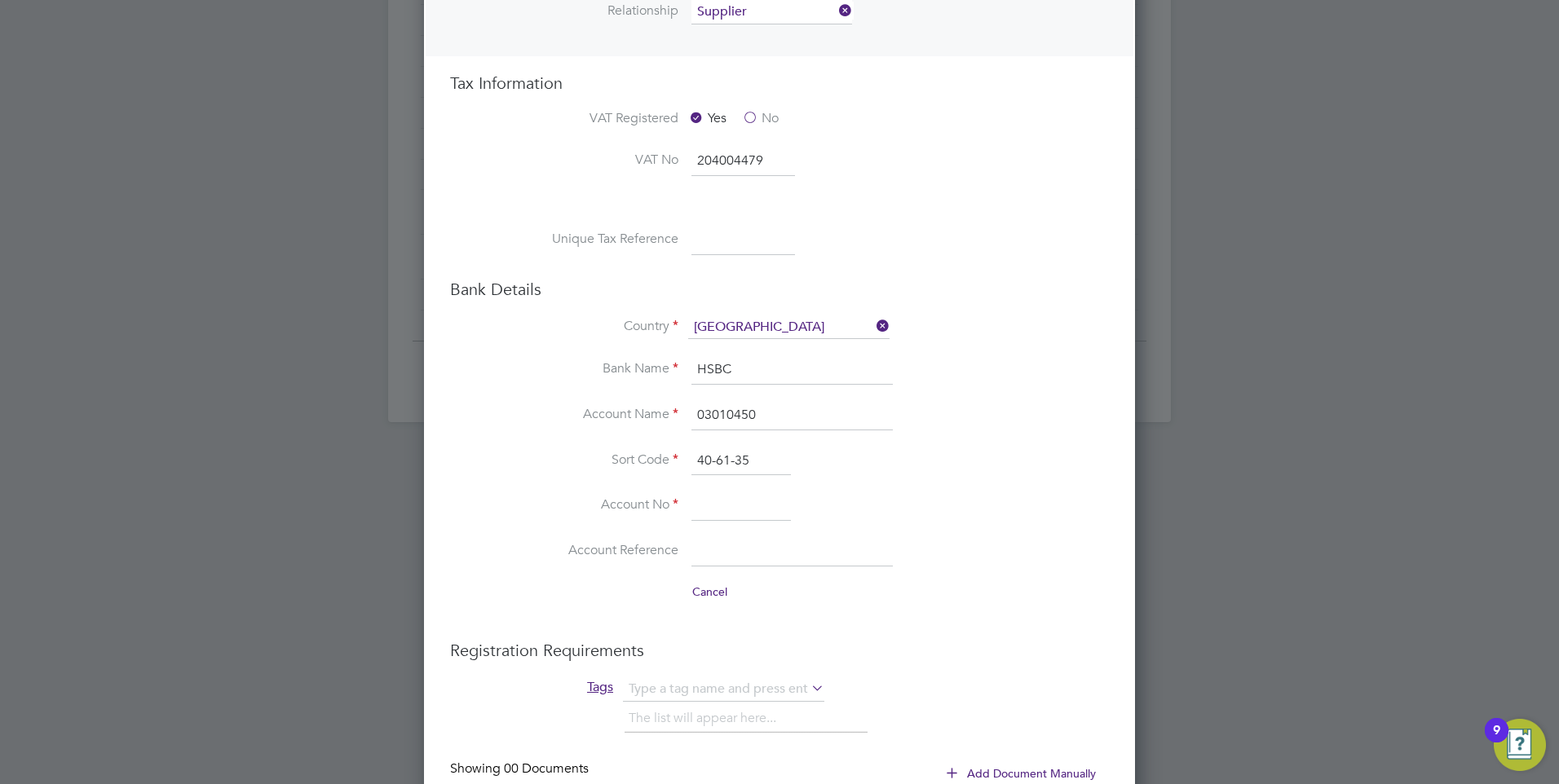
drag, startPoint x: 756, startPoint y: 412, endPoint x: 673, endPoint y: 417, distance: 83.2
click at [651, 418] on li "Account Name 03010450" at bounding box center [812, 423] width 594 height 46
type input "03010450"
drag, startPoint x: 721, startPoint y: 416, endPoint x: 880, endPoint y: 417, distance: 159.0
click at [721, 417] on input at bounding box center [792, 415] width 201 height 29
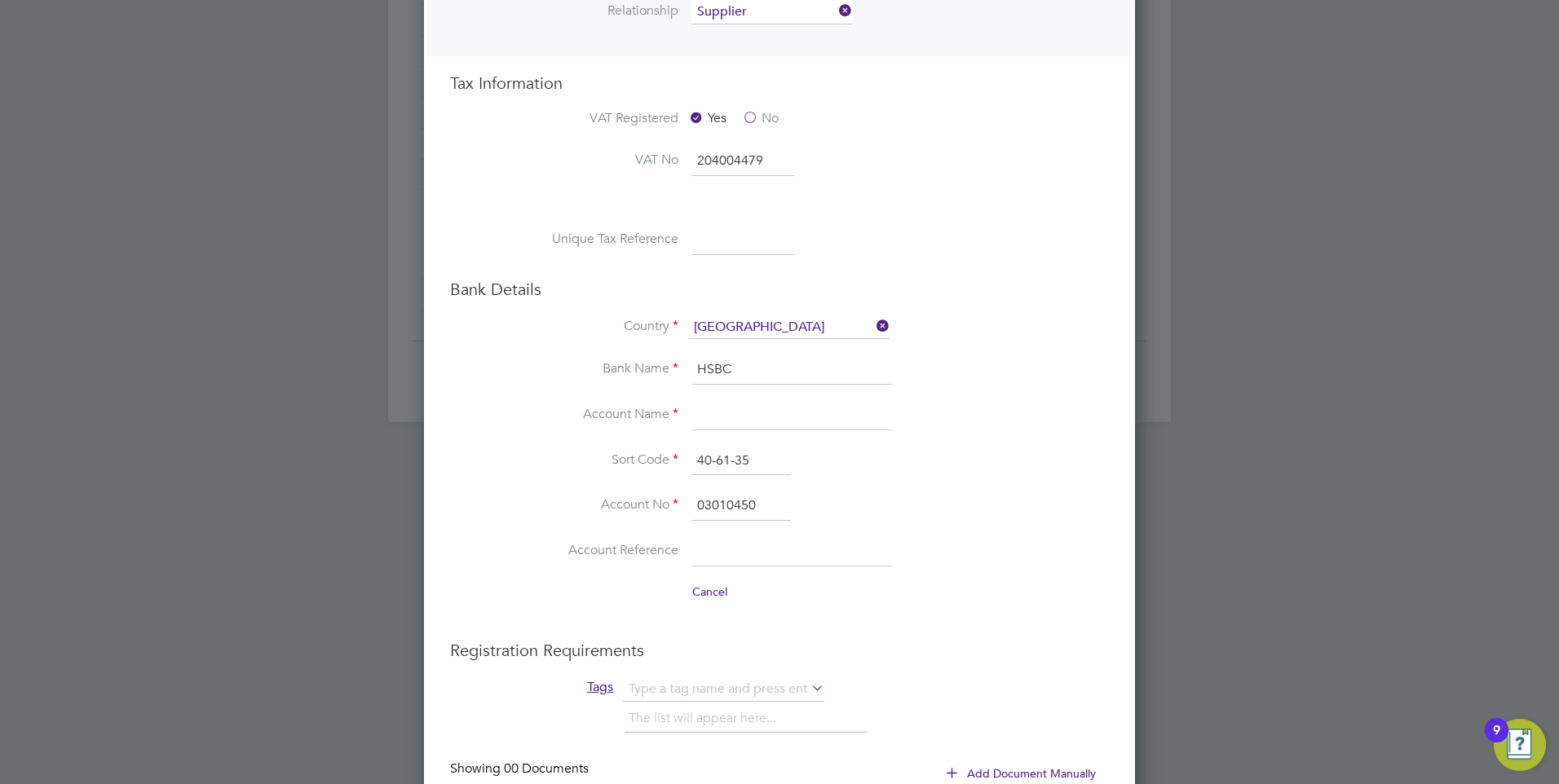
paste input "Education Staffbank Limited"
type input "Education Staffbank Limited"
drag, startPoint x: 1061, startPoint y: 406, endPoint x: 1051, endPoint y: 410, distance: 10.8
click at [1060, 405] on li "Account Name Education Staffbank Limited" at bounding box center [812, 423] width 594 height 46
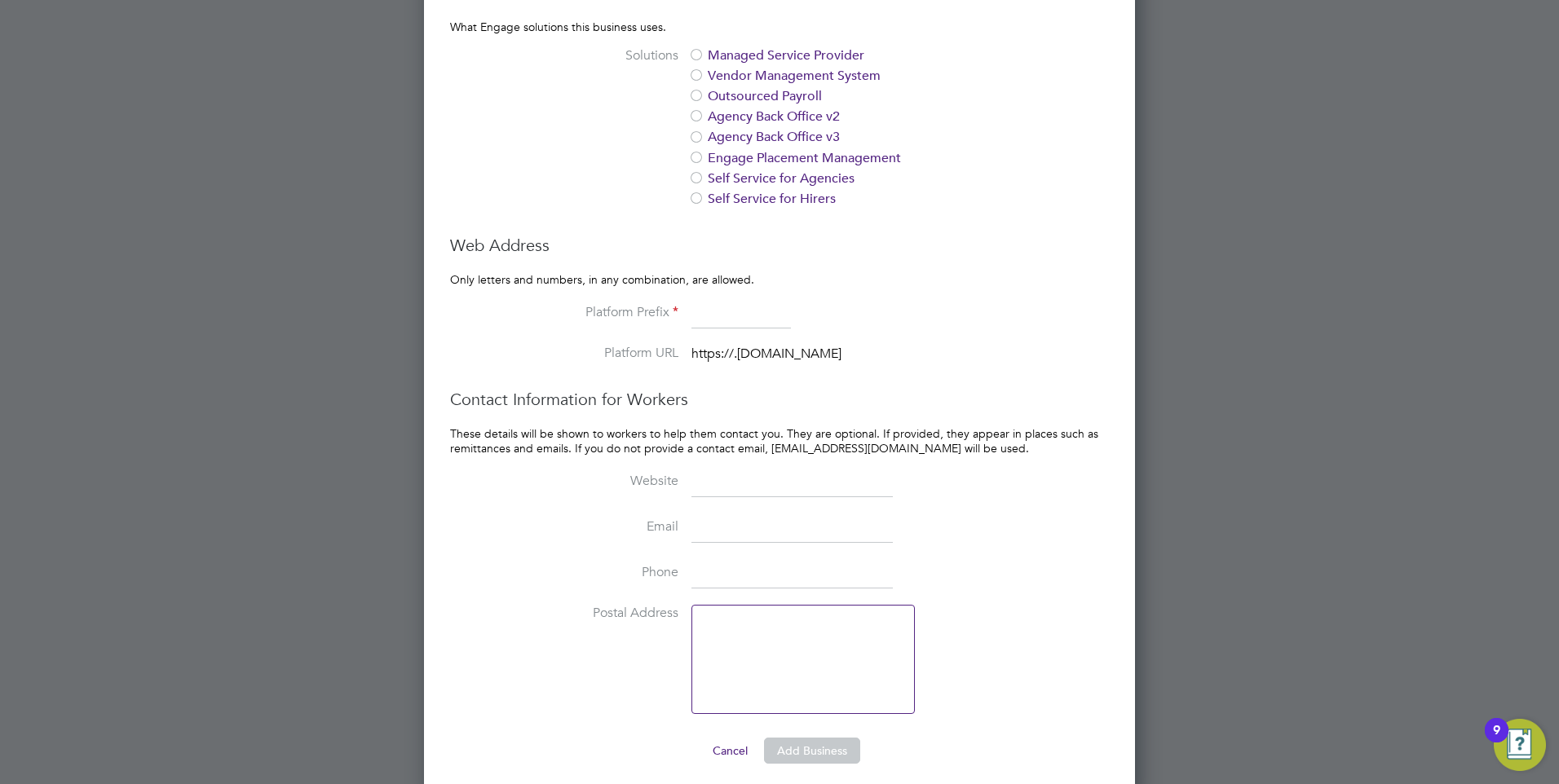
scroll to position [1744, 0]
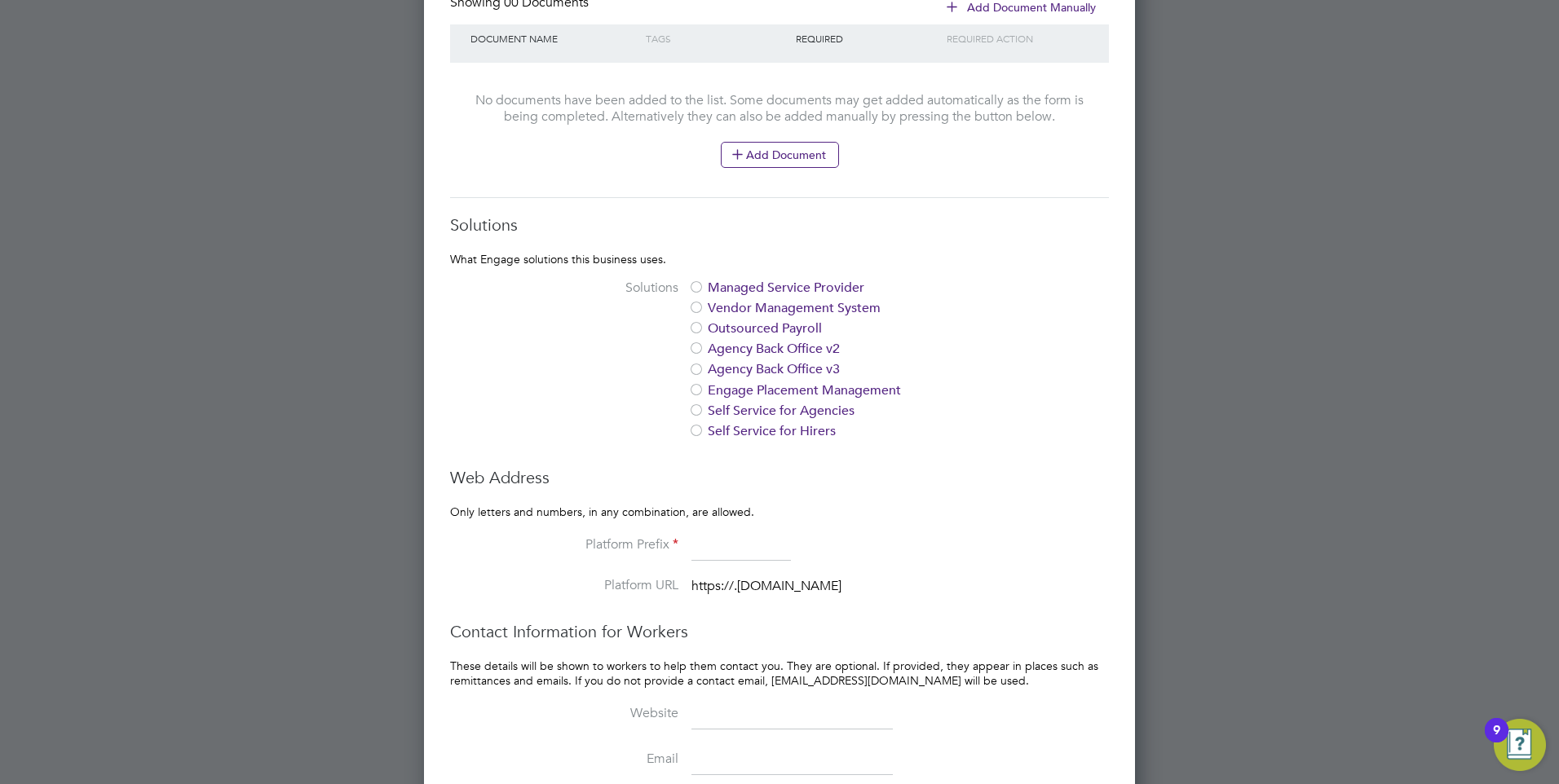
click at [701, 307] on div at bounding box center [696, 309] width 17 height 17
click at [740, 540] on input at bounding box center [741, 546] width 99 height 29
click at [730, 548] on input at bounding box center [741, 546] width 99 height 29
type input "educationstaffbank"
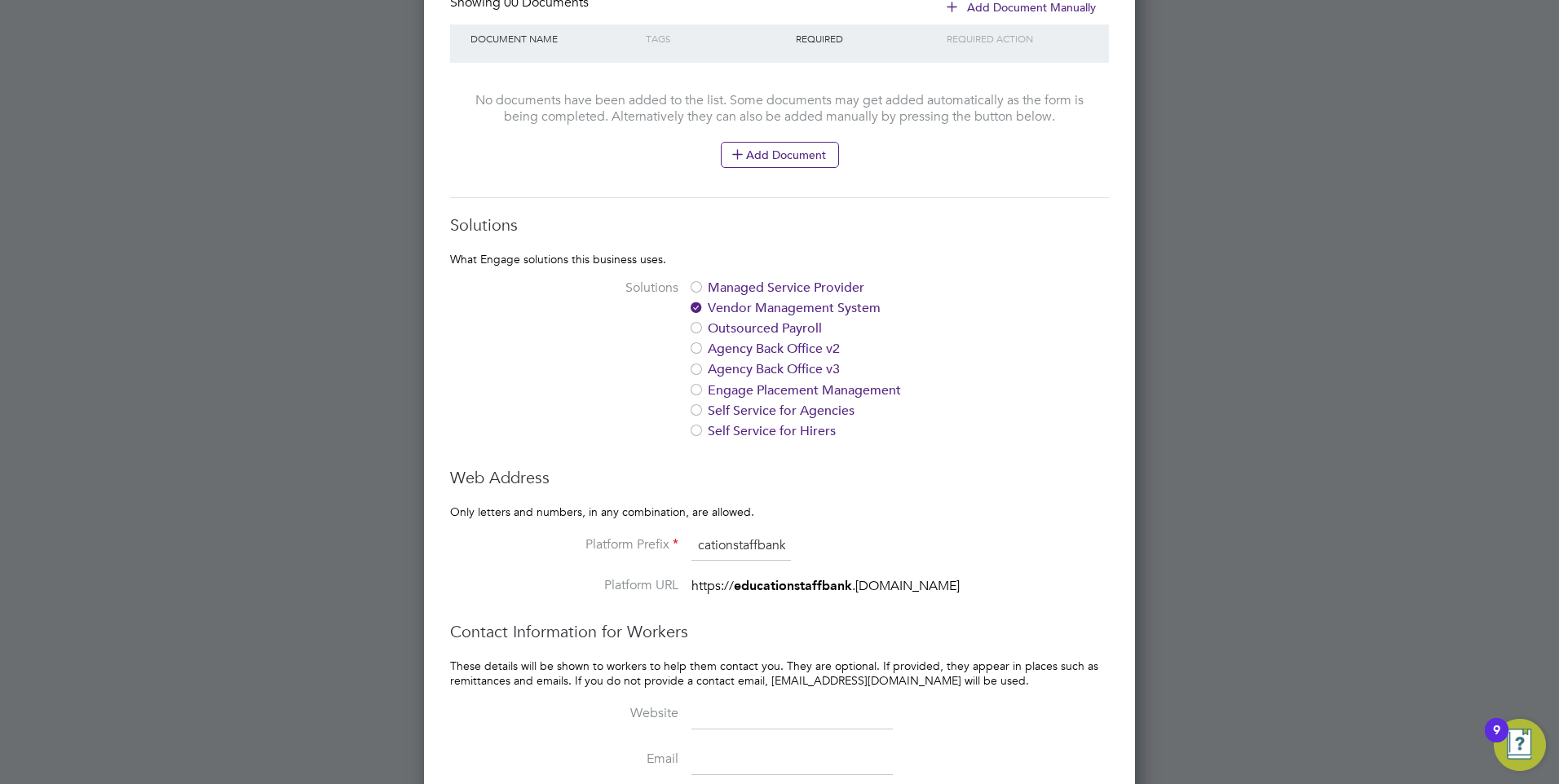
click at [934, 500] on div "Solutions What Engage solutions this business uses. Solutions Managed Service P…" at bounding box center [779, 414] width 659 height 399
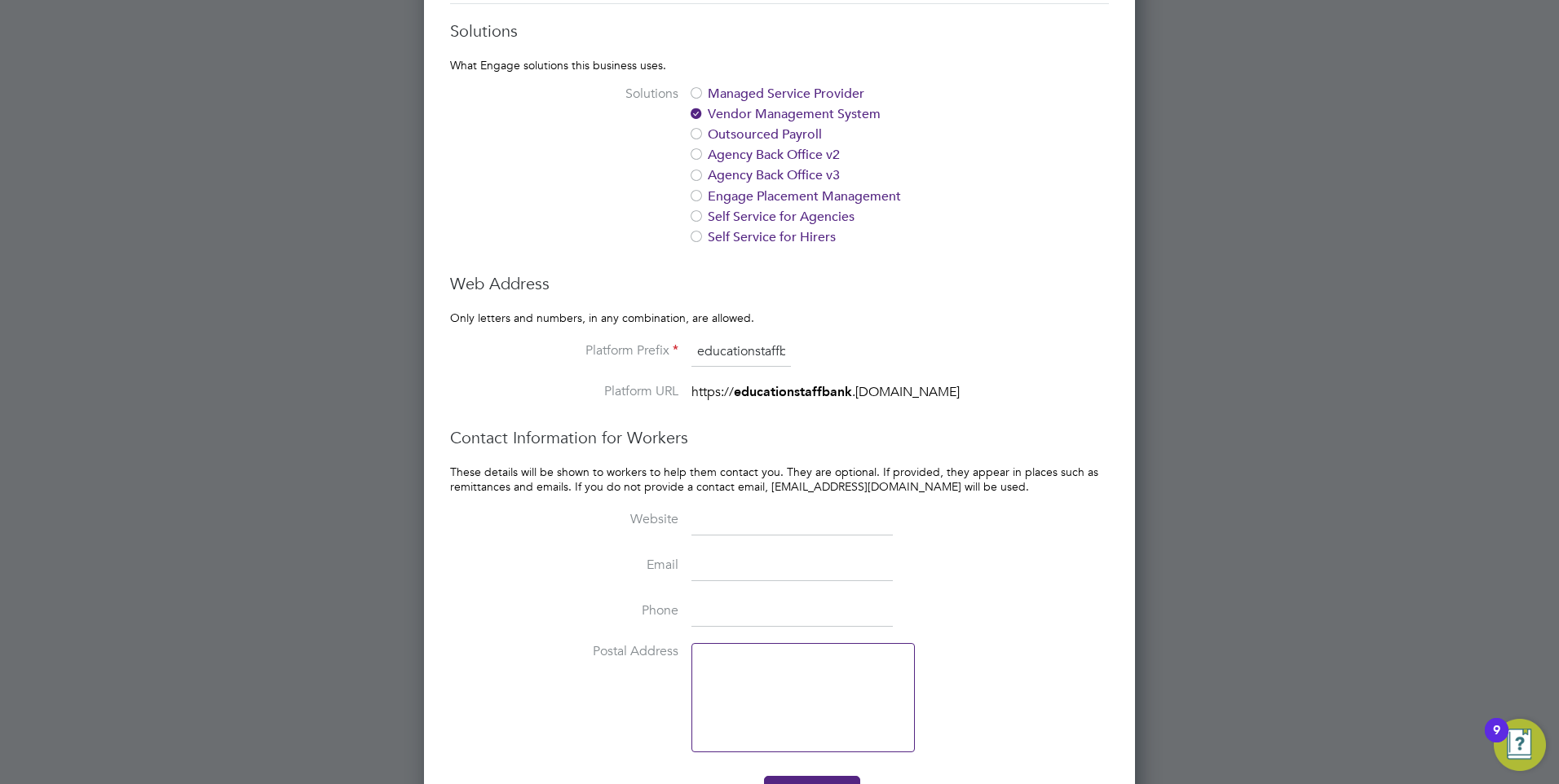
scroll to position [1989, 0]
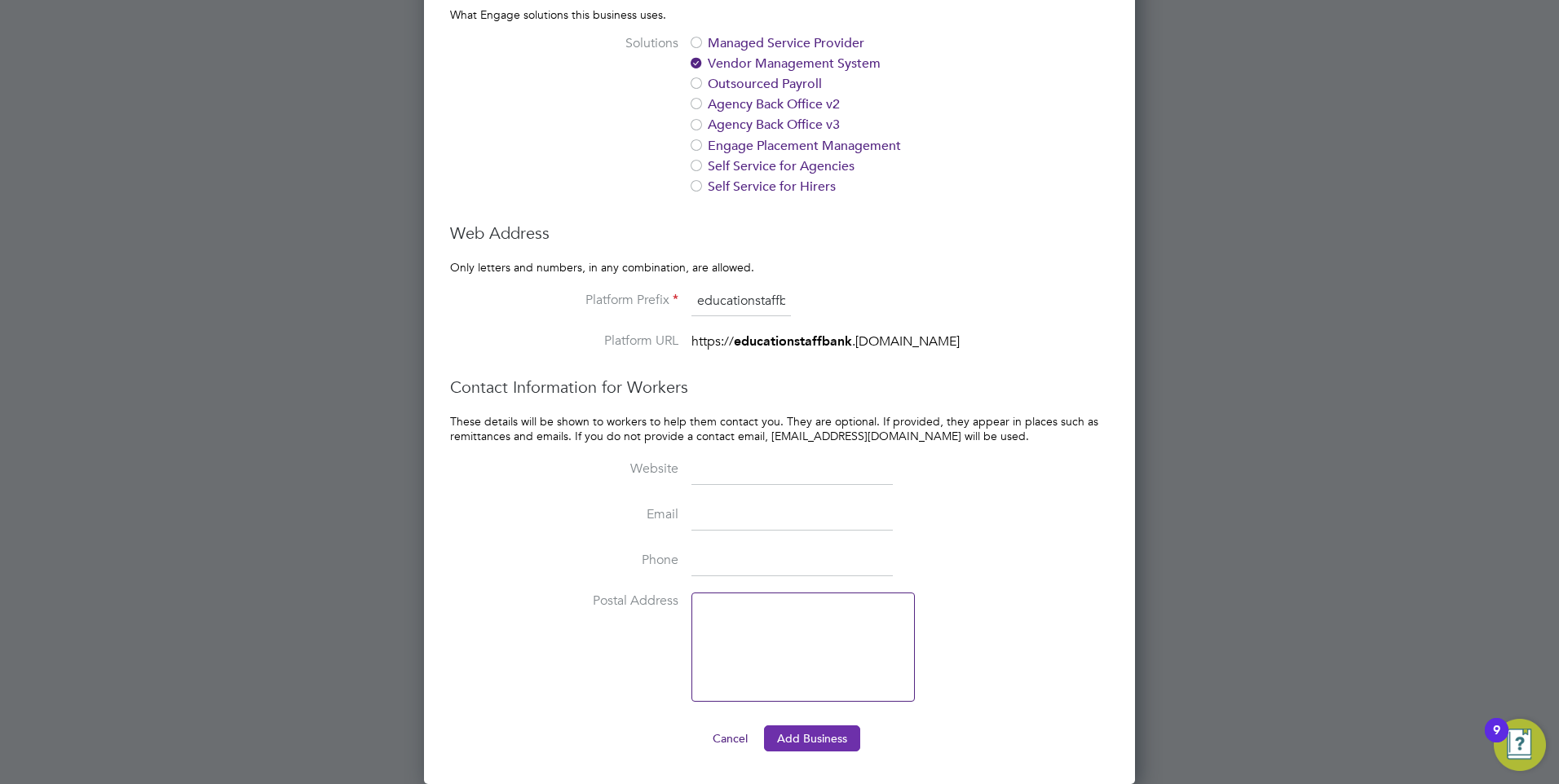
click at [799, 741] on button "Add Business" at bounding box center [812, 738] width 96 height 26
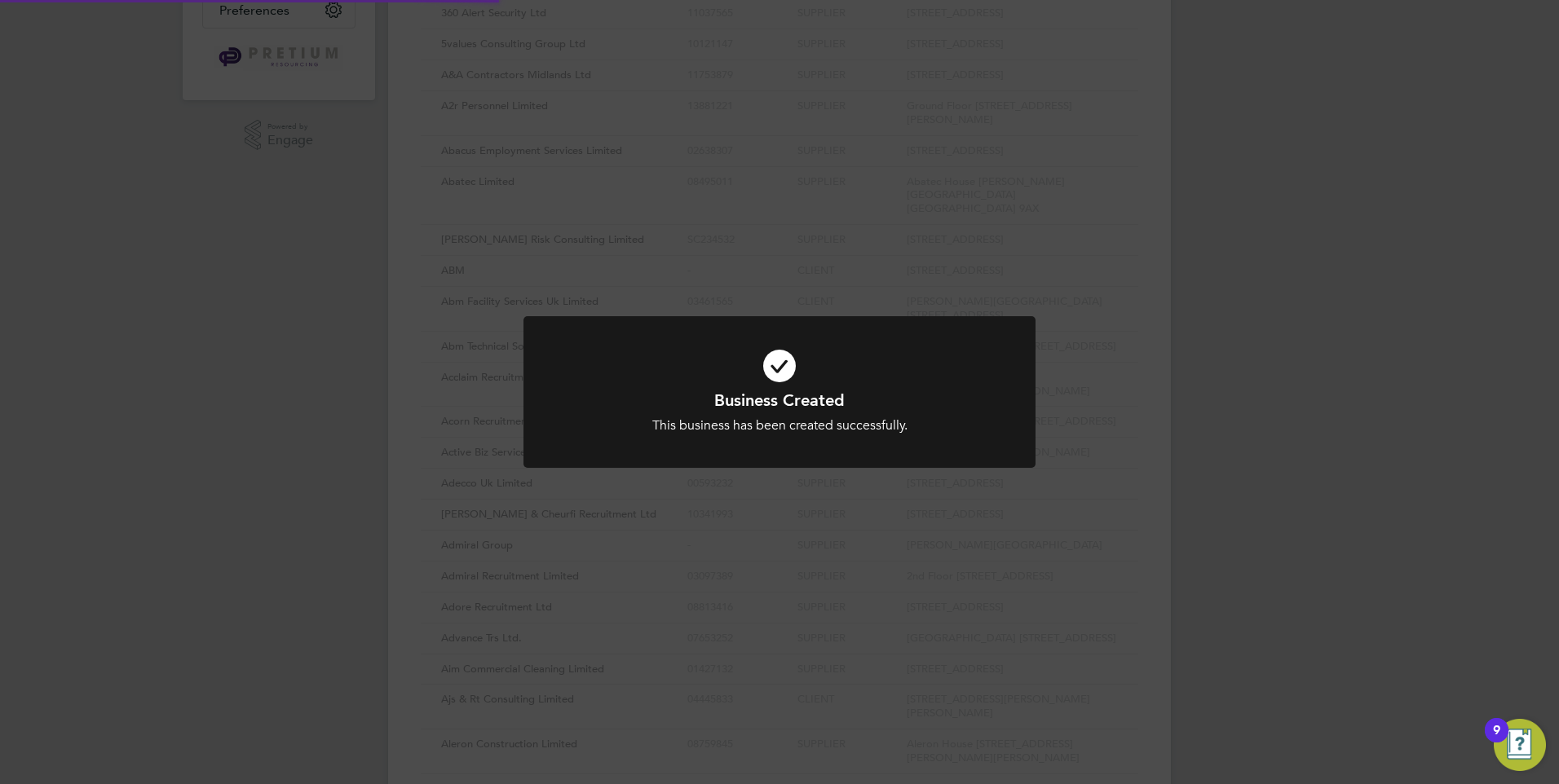
scroll to position [52, 0]
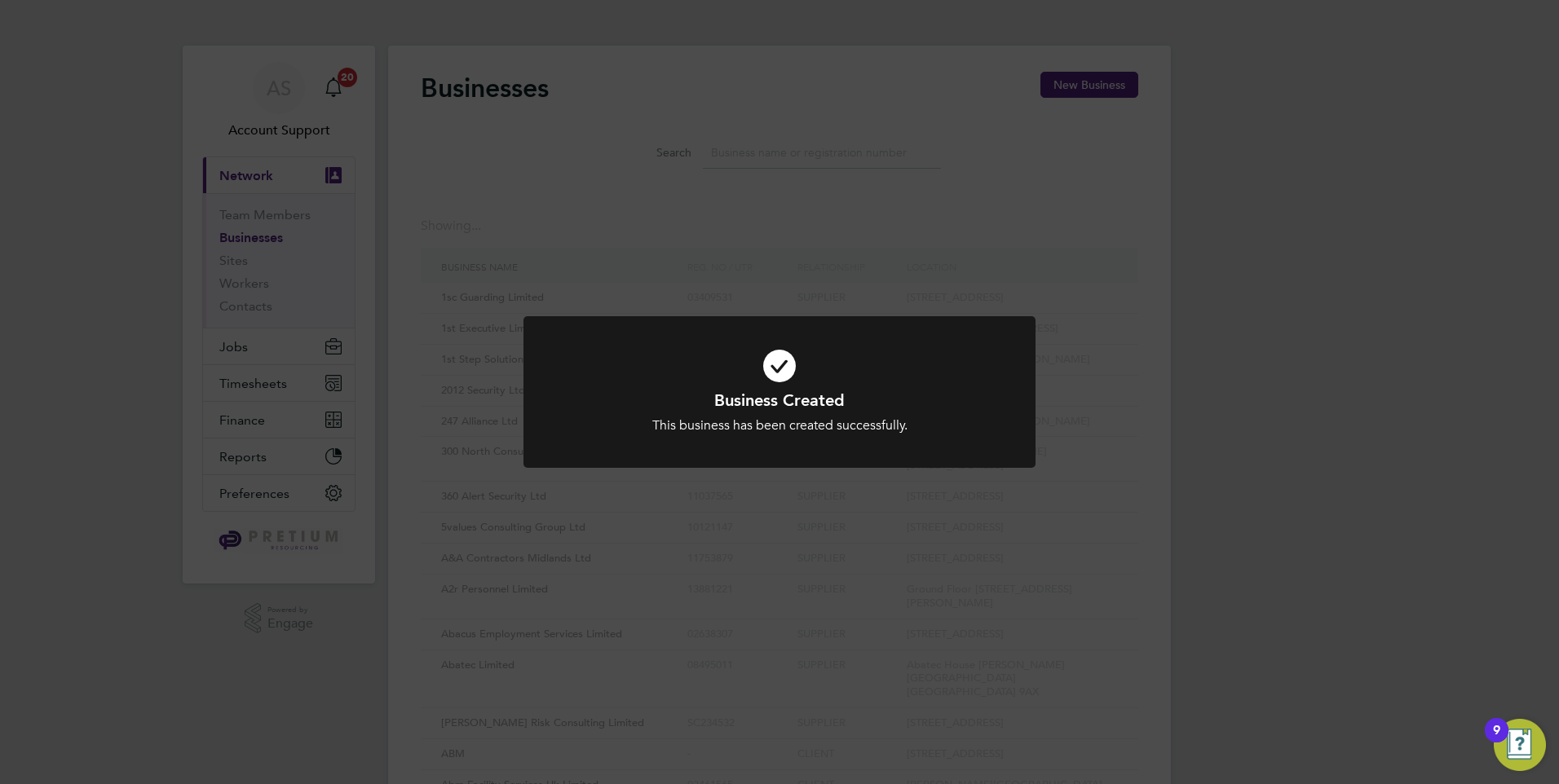
click at [782, 258] on div "Business Created This business has been created successfully. Cancel Okay" at bounding box center [779, 392] width 1559 height 784
